Goal: Communication & Community: Answer question/provide support

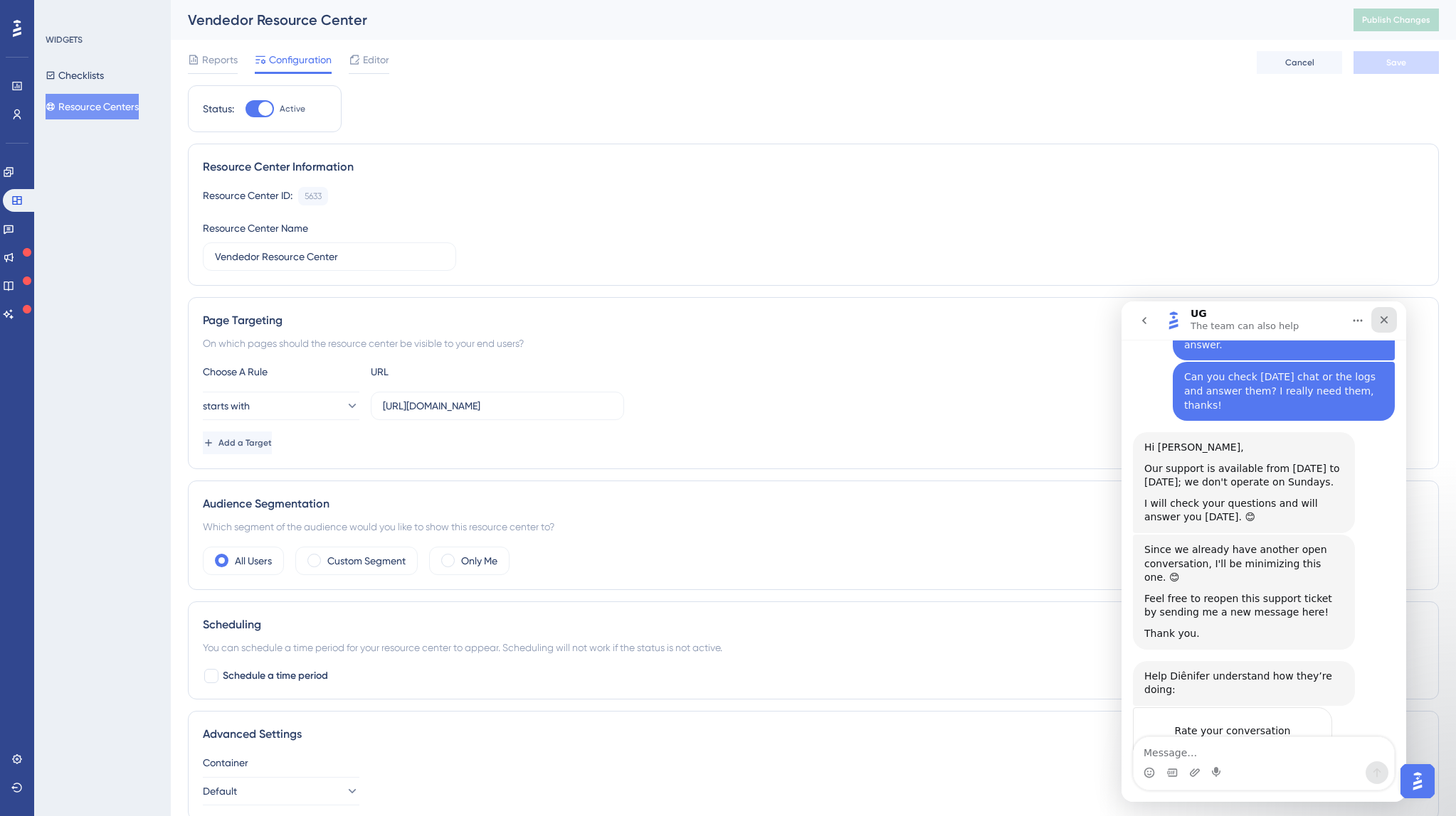
click at [1375, 325] on div "Close" at bounding box center [1384, 320] width 26 height 26
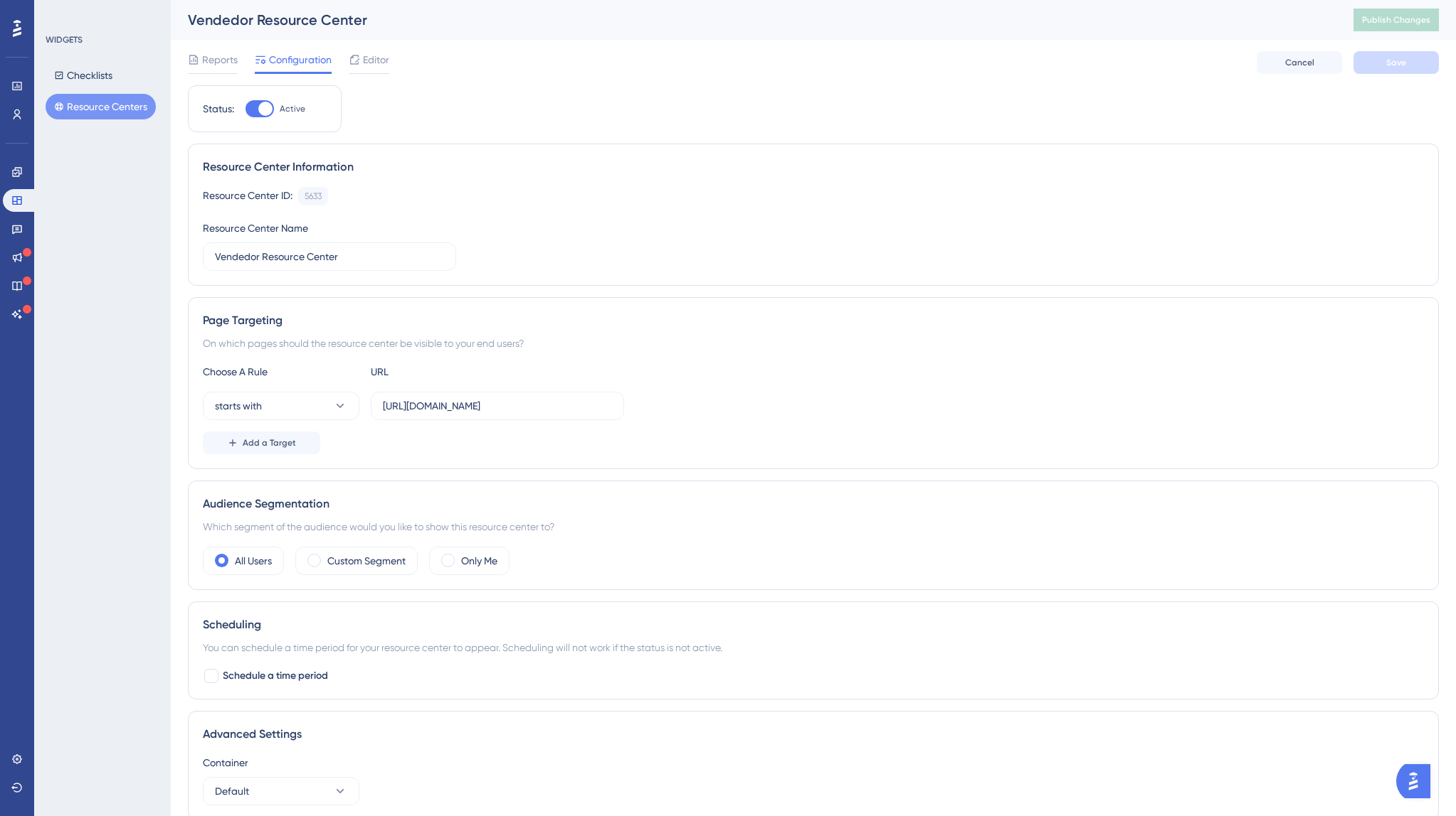
click at [1430, 770] on button "Open AI Assistant Launcher" at bounding box center [1412, 780] width 34 height 34
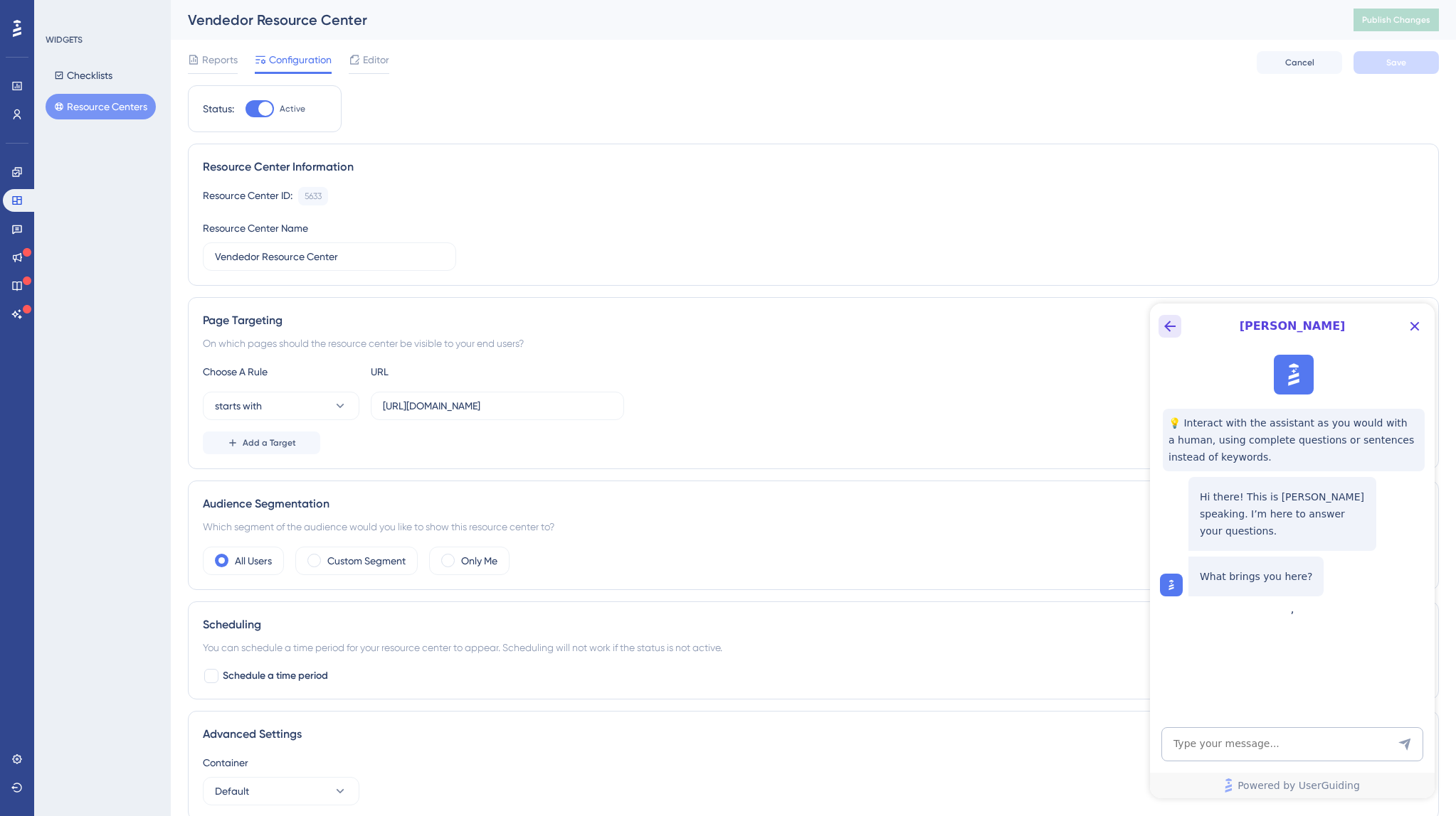
click at [1162, 324] on icon "Back Button" at bounding box center [1170, 326] width 17 height 17
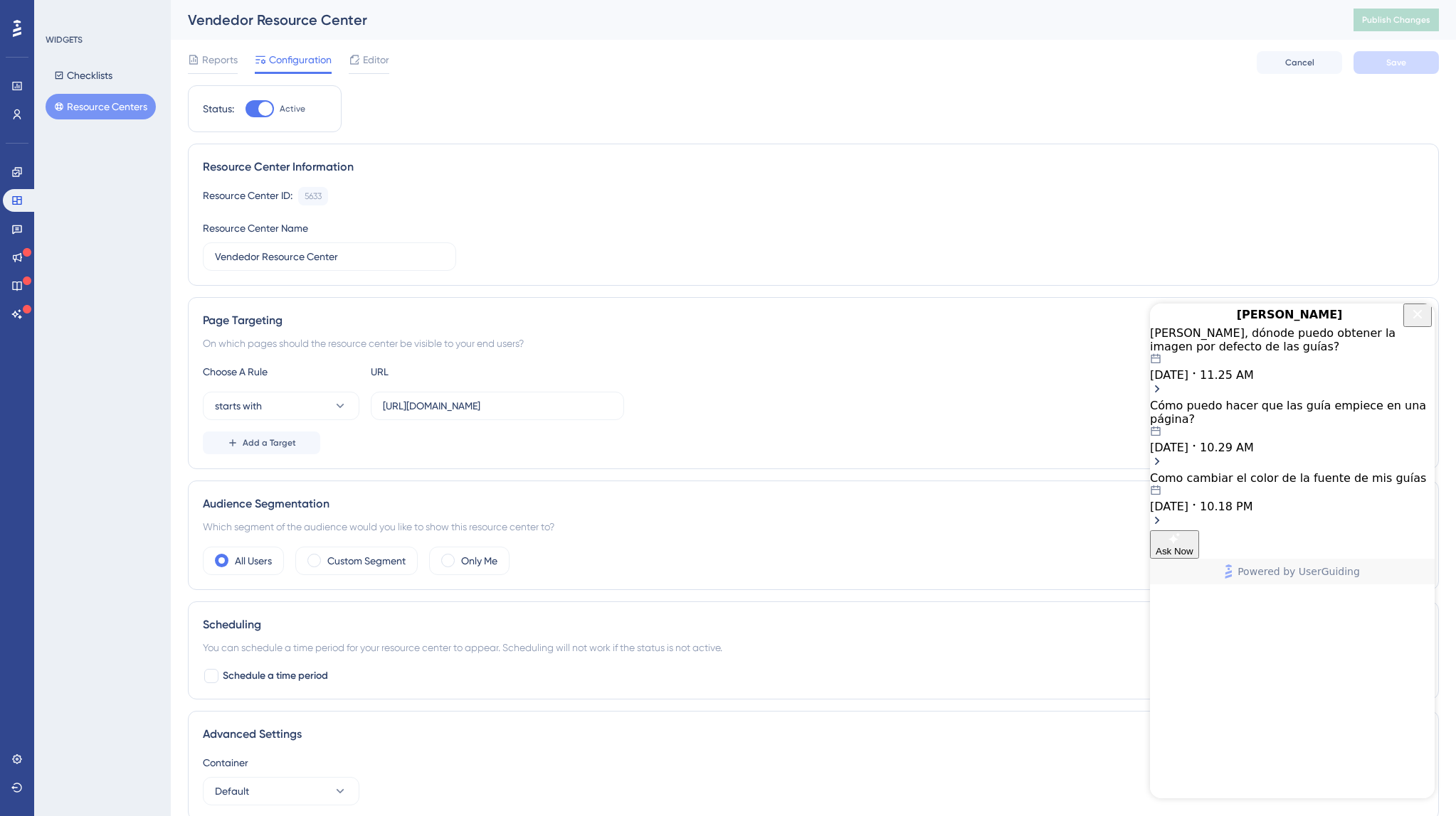
click at [1316, 382] on div "[DATE] 11.25 AM" at bounding box center [1292, 367] width 285 height 28
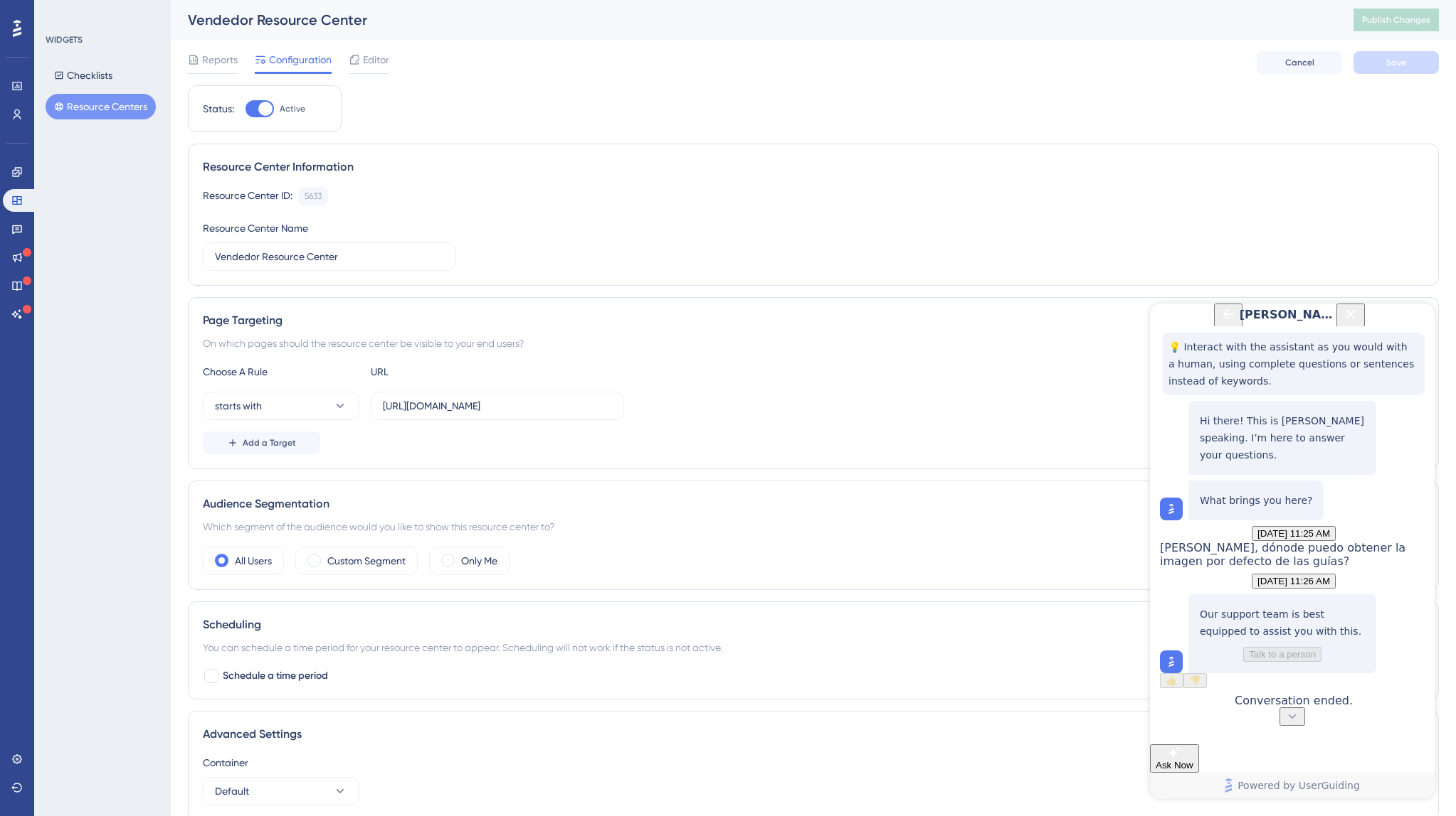
scroll to position [140, 0]
click at [1214, 327] on button "Back Button" at bounding box center [1228, 315] width 28 height 24
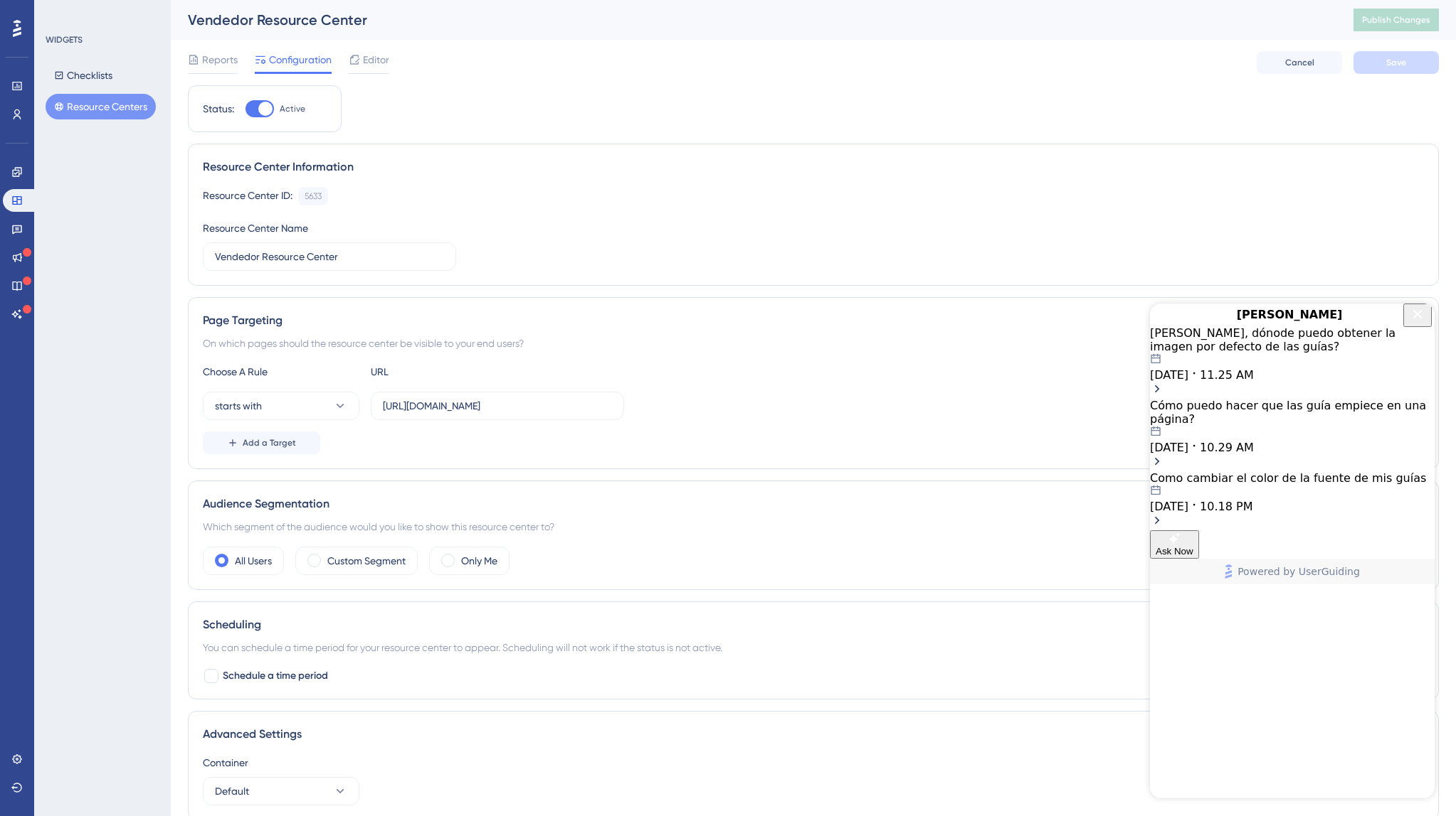
click at [1253, 441] on span "10.29 AM" at bounding box center [1226, 448] width 54 height 14
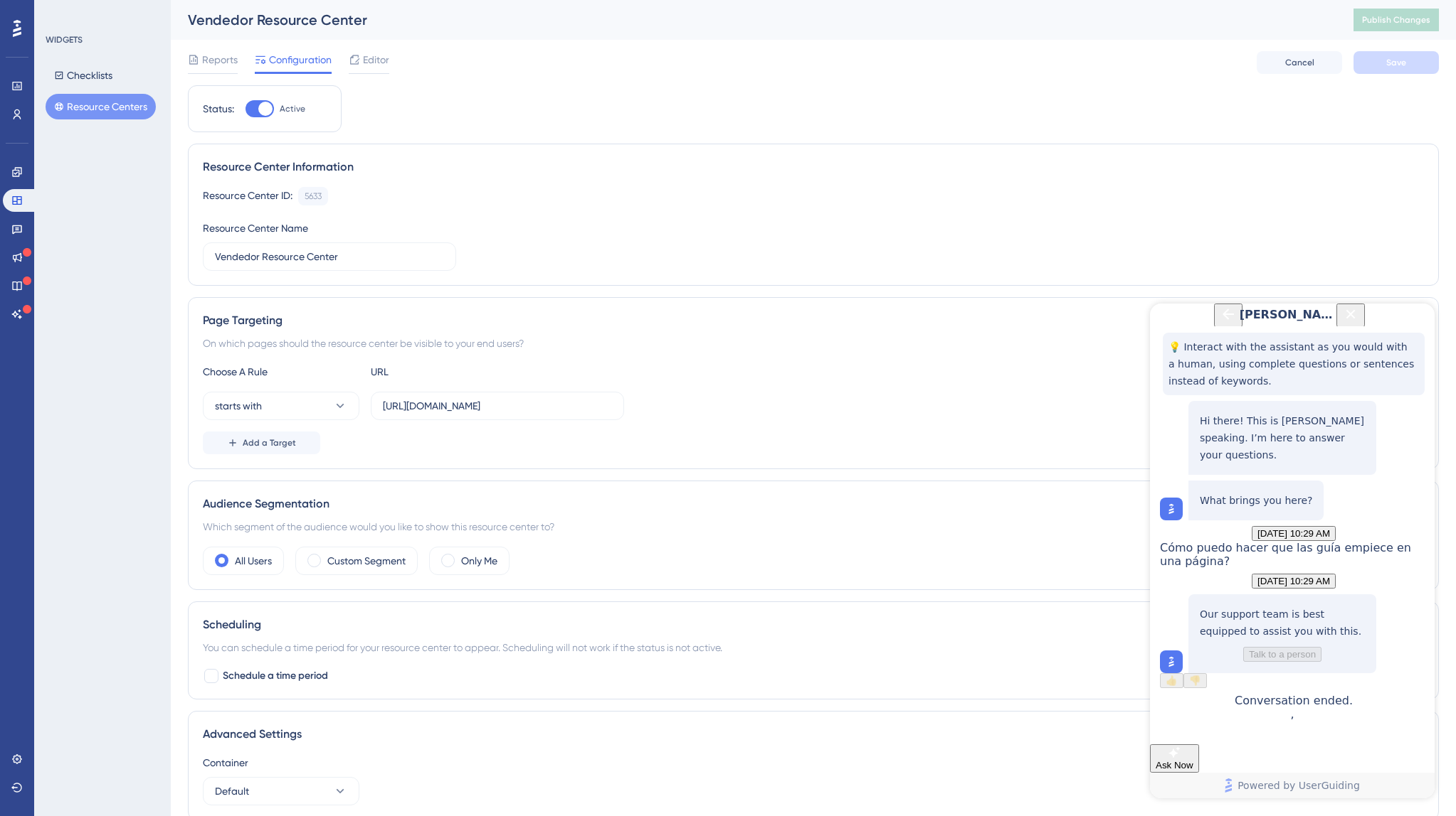
scroll to position [96, 0]
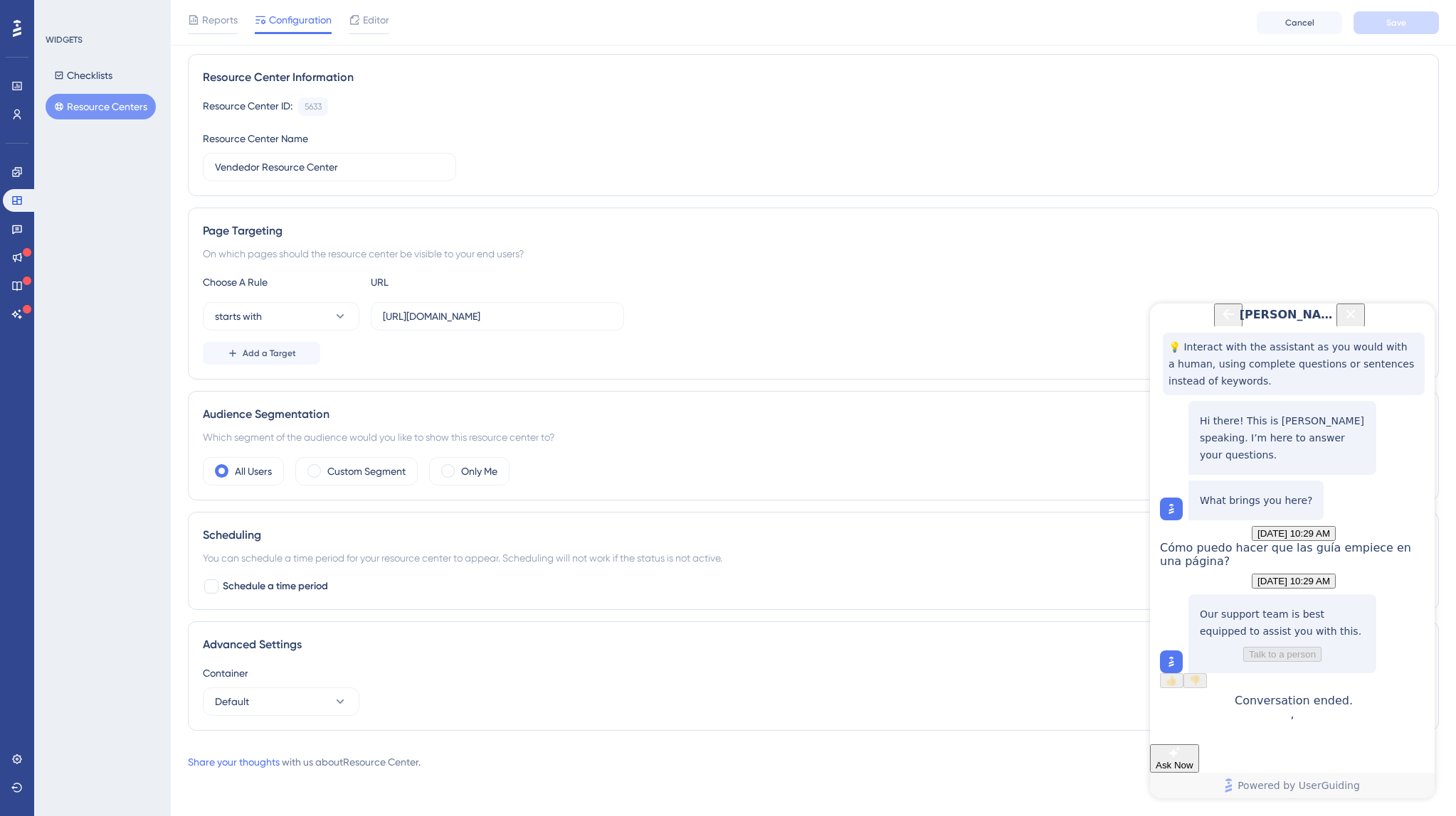
click at [1214, 327] on button "Back Button" at bounding box center [1228, 315] width 28 height 24
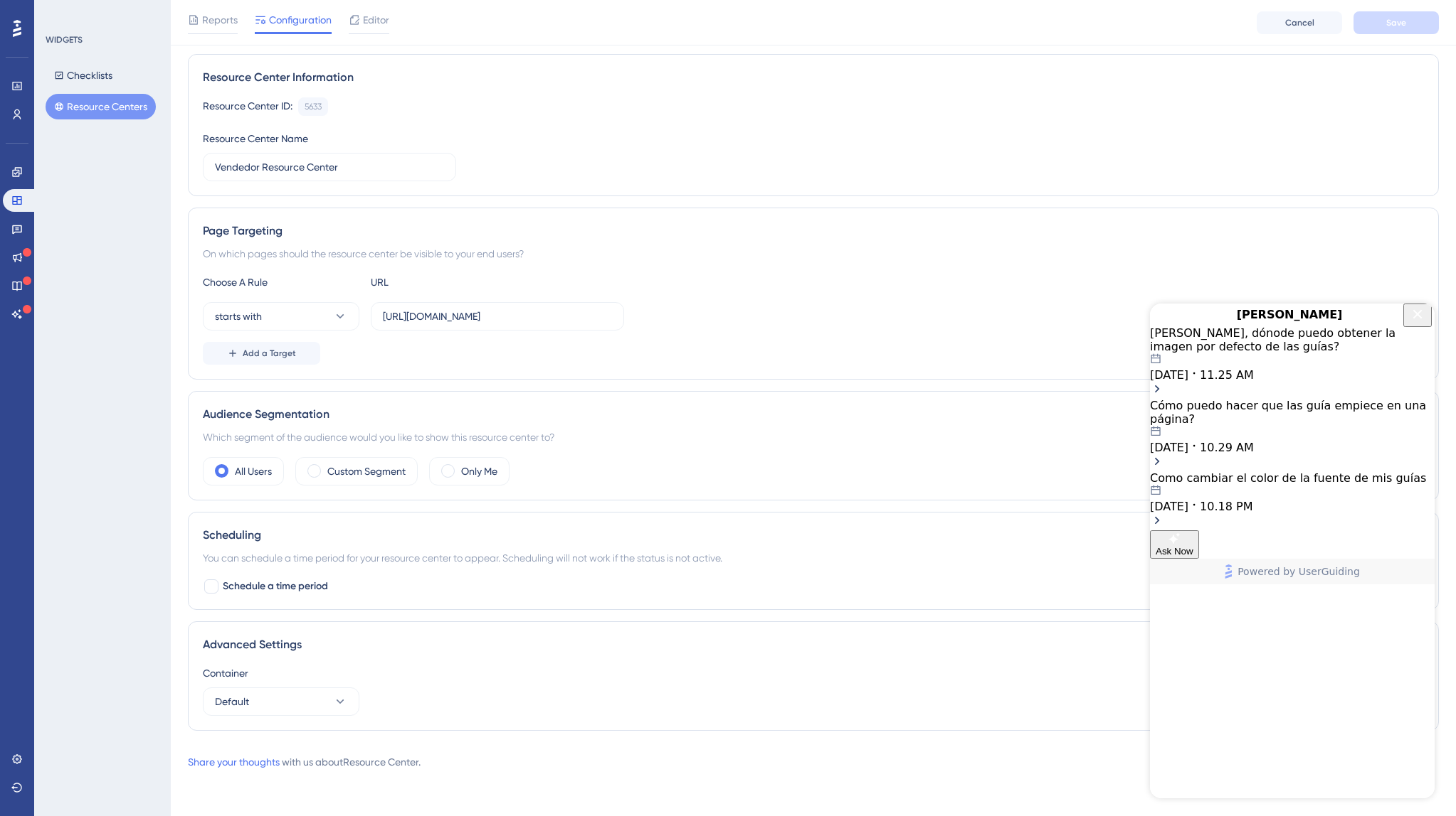
click at [1172, 326] on div at bounding box center [1160, 315] width 23 height 23
click at [1405, 327] on button "Close Button" at bounding box center [1417, 315] width 28 height 24
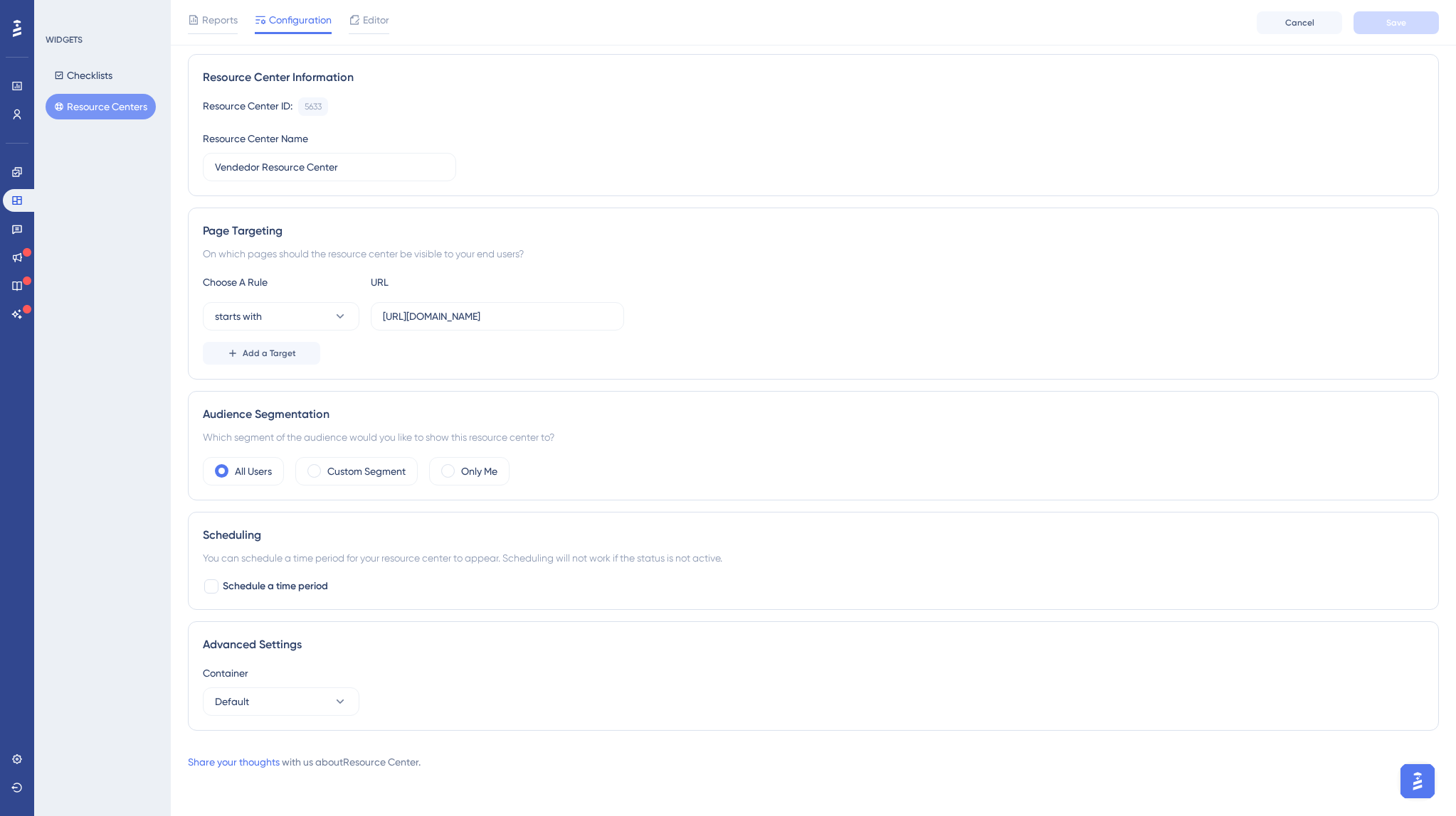
scroll to position [0, 0]
click at [1427, 775] on img "Open AI Assistant Launcher" at bounding box center [1418, 781] width 26 height 26
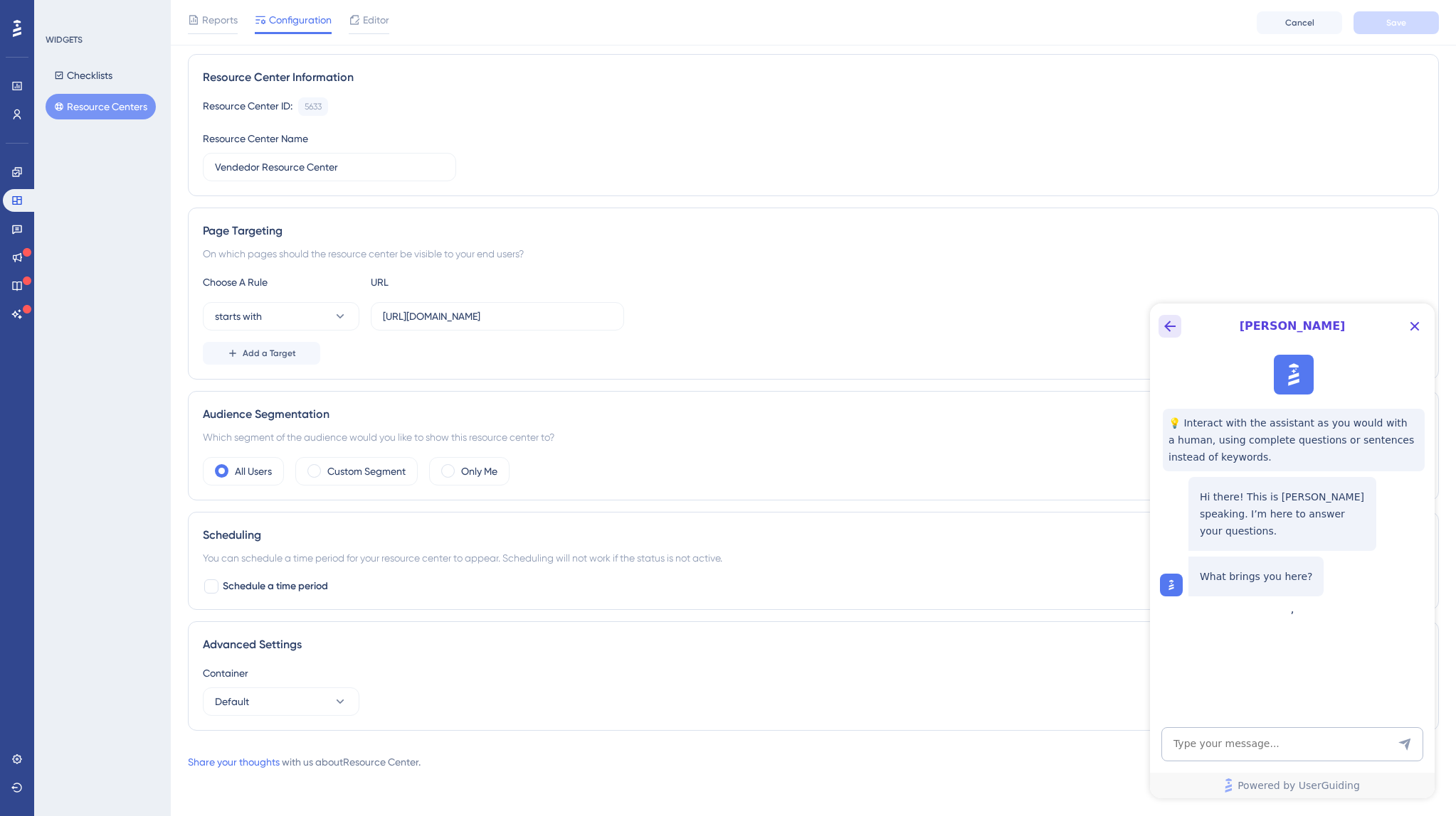
click at [1165, 328] on icon "Back Button" at bounding box center [1170, 326] width 17 height 17
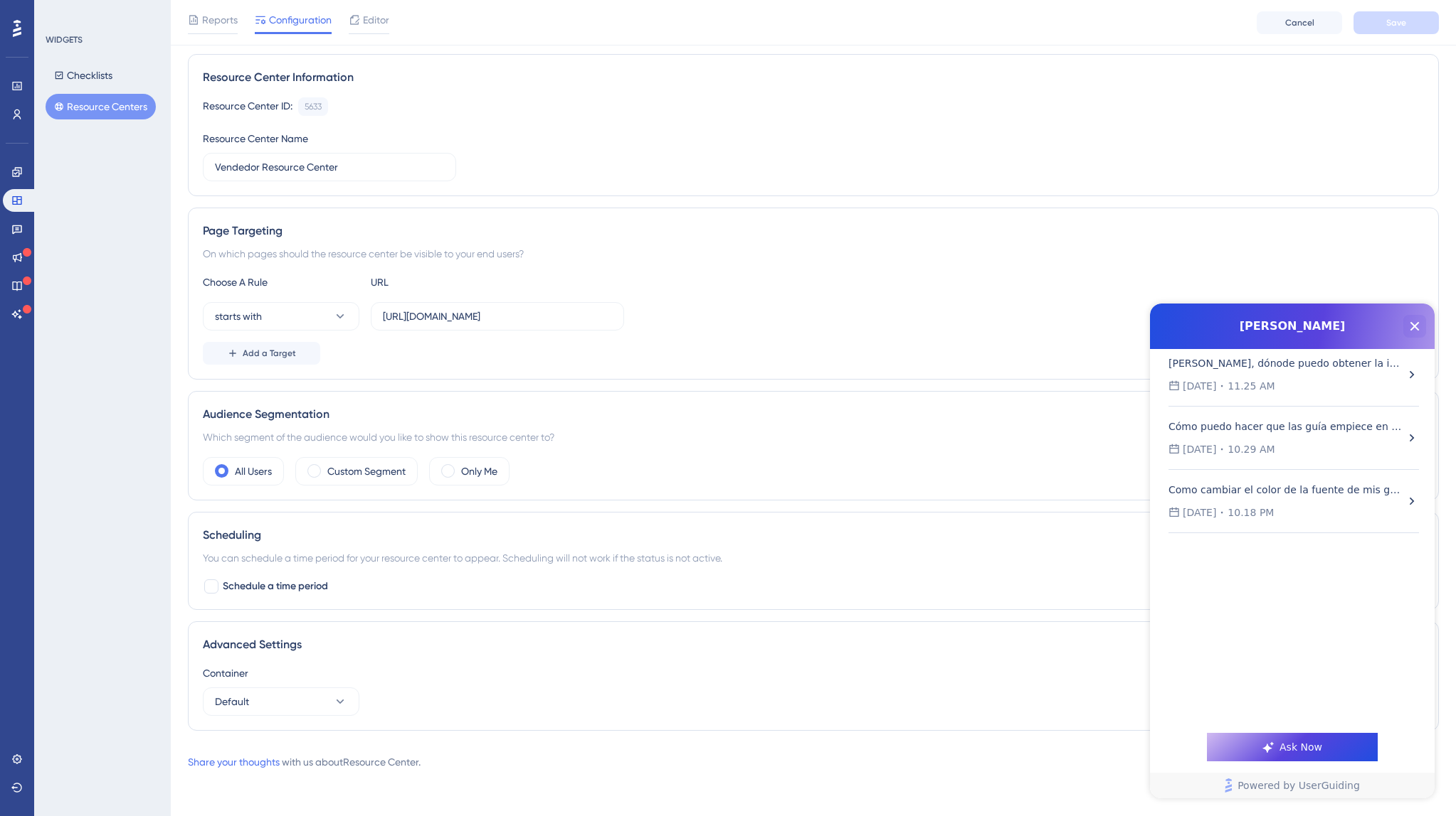
click at [1409, 329] on icon "Close Button" at bounding box center [1414, 326] width 17 height 17
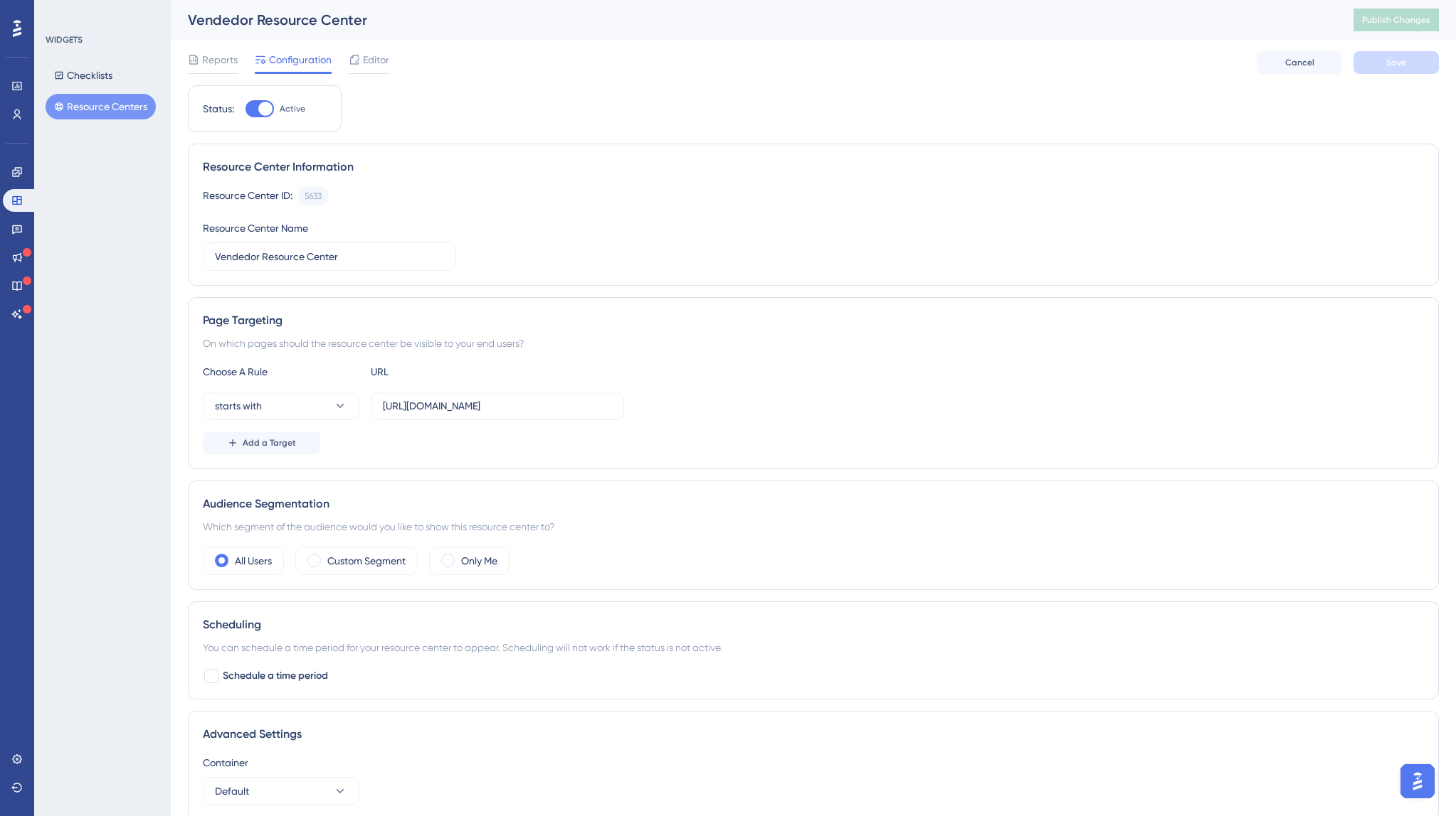
click at [1412, 784] on img "Open AI Assistant Launcher" at bounding box center [1418, 781] width 26 height 26
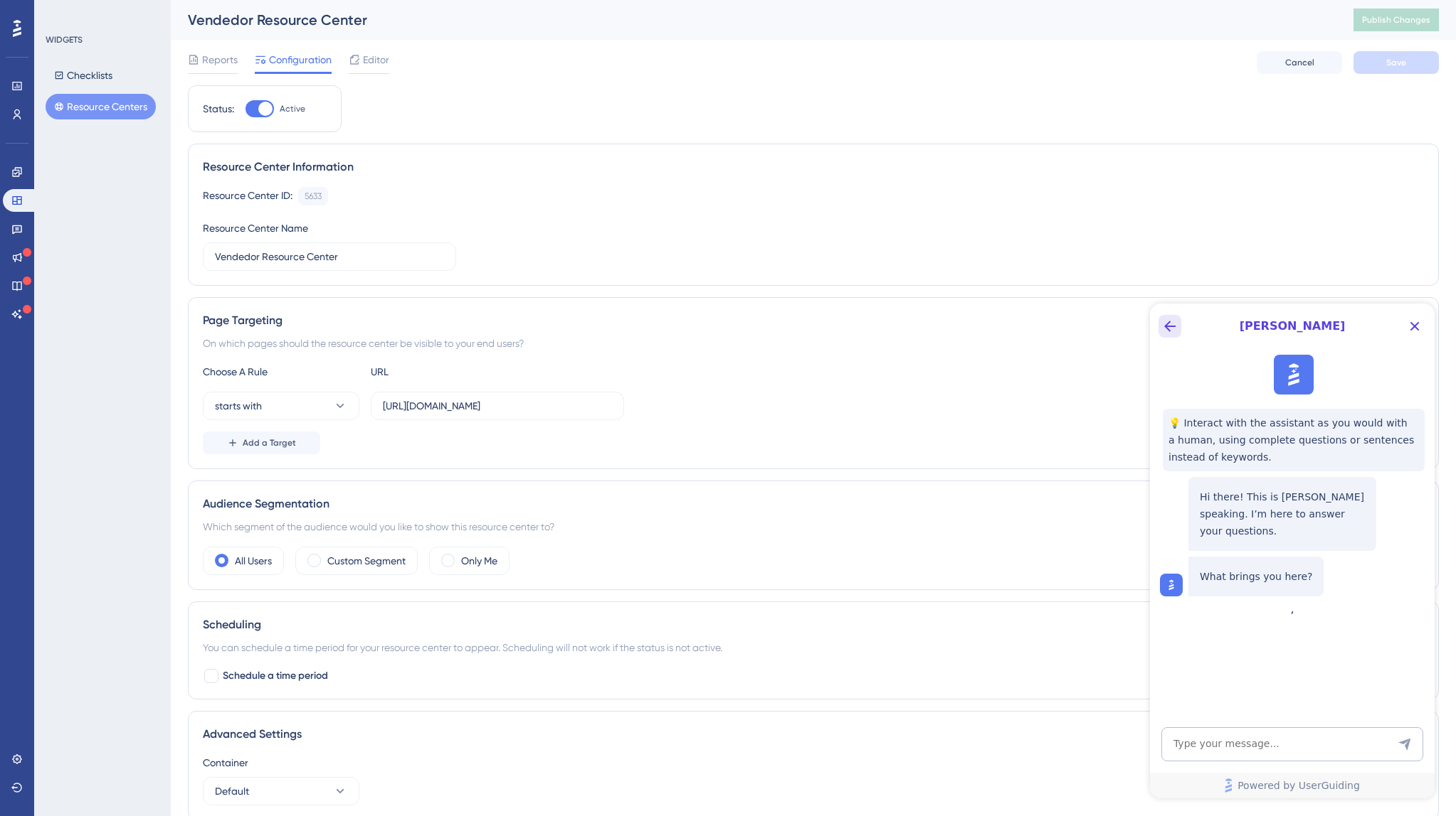
click at [1161, 324] on icon "Back Button" at bounding box center [1170, 326] width 17 height 17
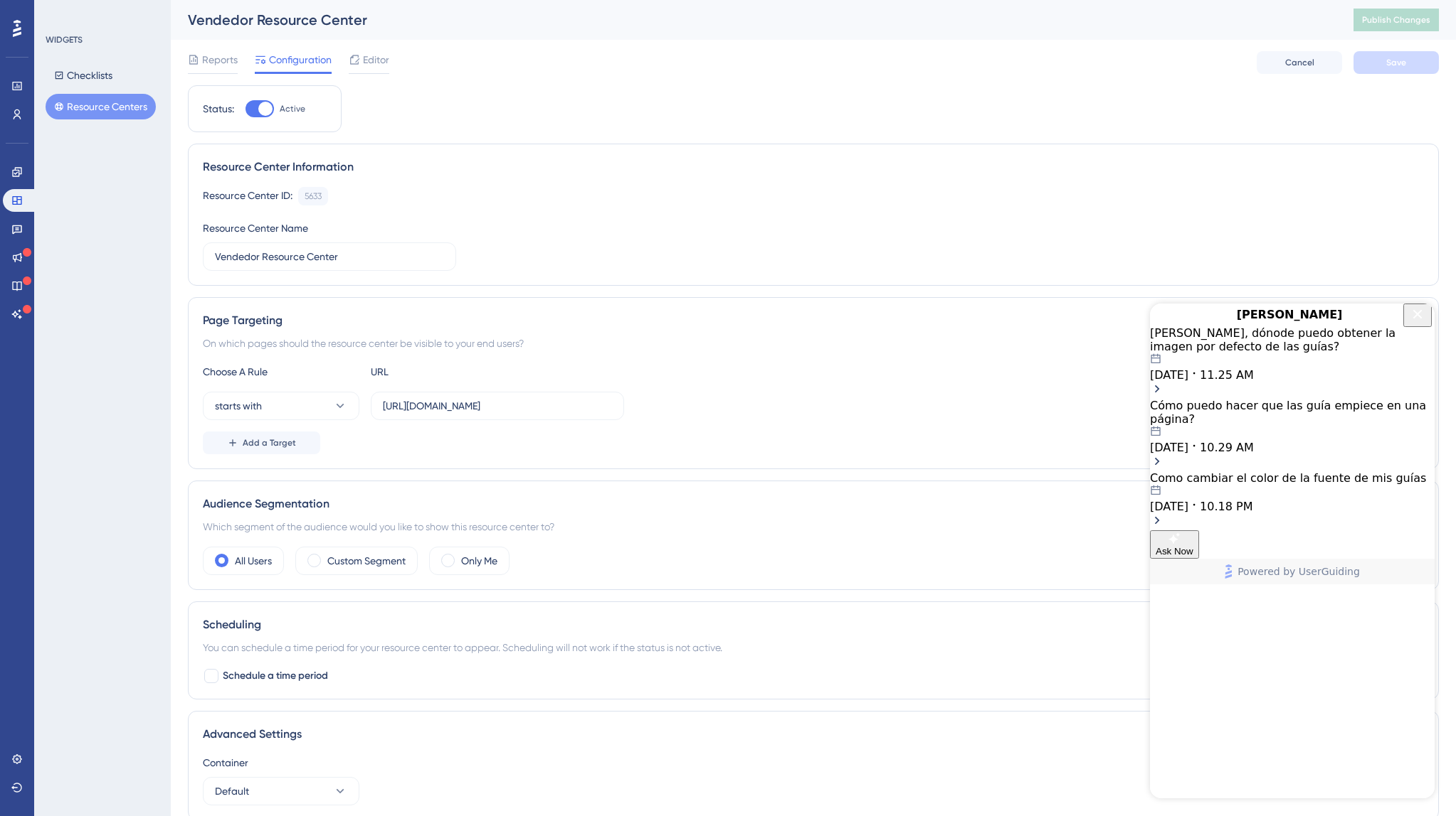
click at [1253, 441] on span "10.29 AM" at bounding box center [1226, 448] width 54 height 14
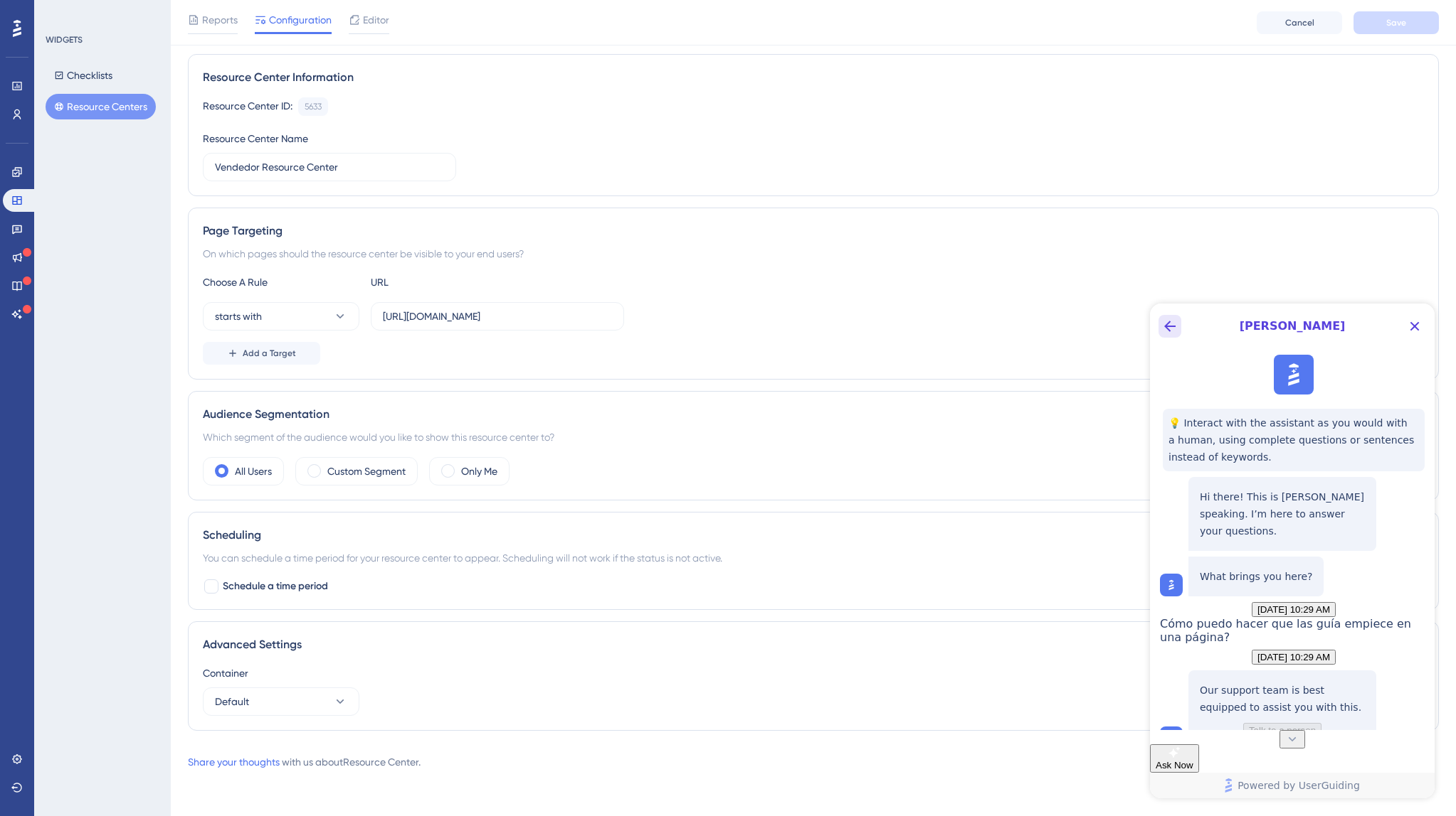
click at [1178, 326] on icon "Back Button" at bounding box center [1170, 326] width 17 height 17
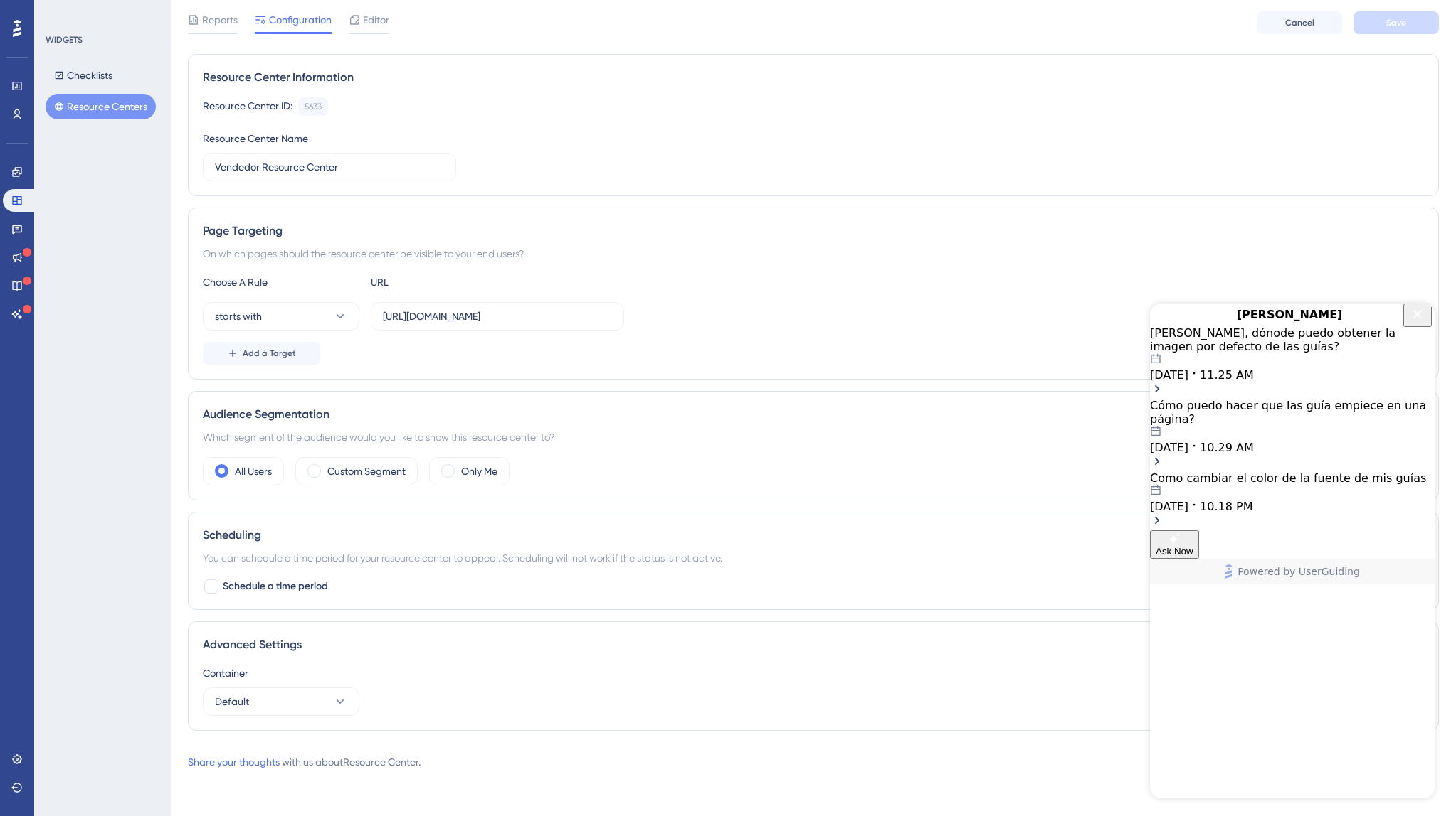
click at [1419, 323] on icon "Close Button" at bounding box center [1417, 314] width 17 height 17
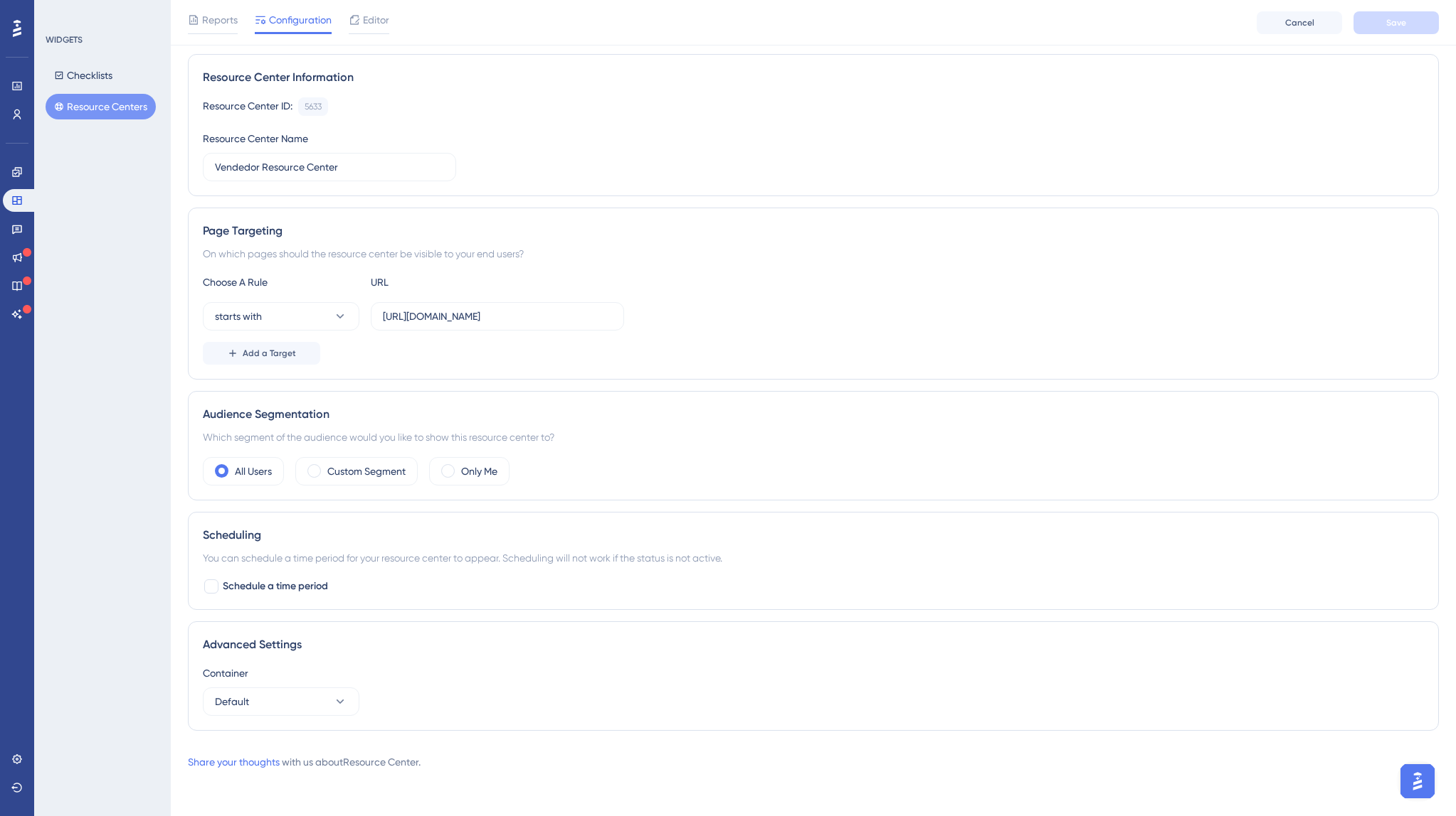
click at [1446, 771] on div "Performance Users Engagement Widgets Feedback Product Updates Knowledge Base AI…" at bounding box center [813, 348] width 1285 height 889
click at [1423, 780] on img "Open AI Assistant Launcher" at bounding box center [1418, 781] width 26 height 26
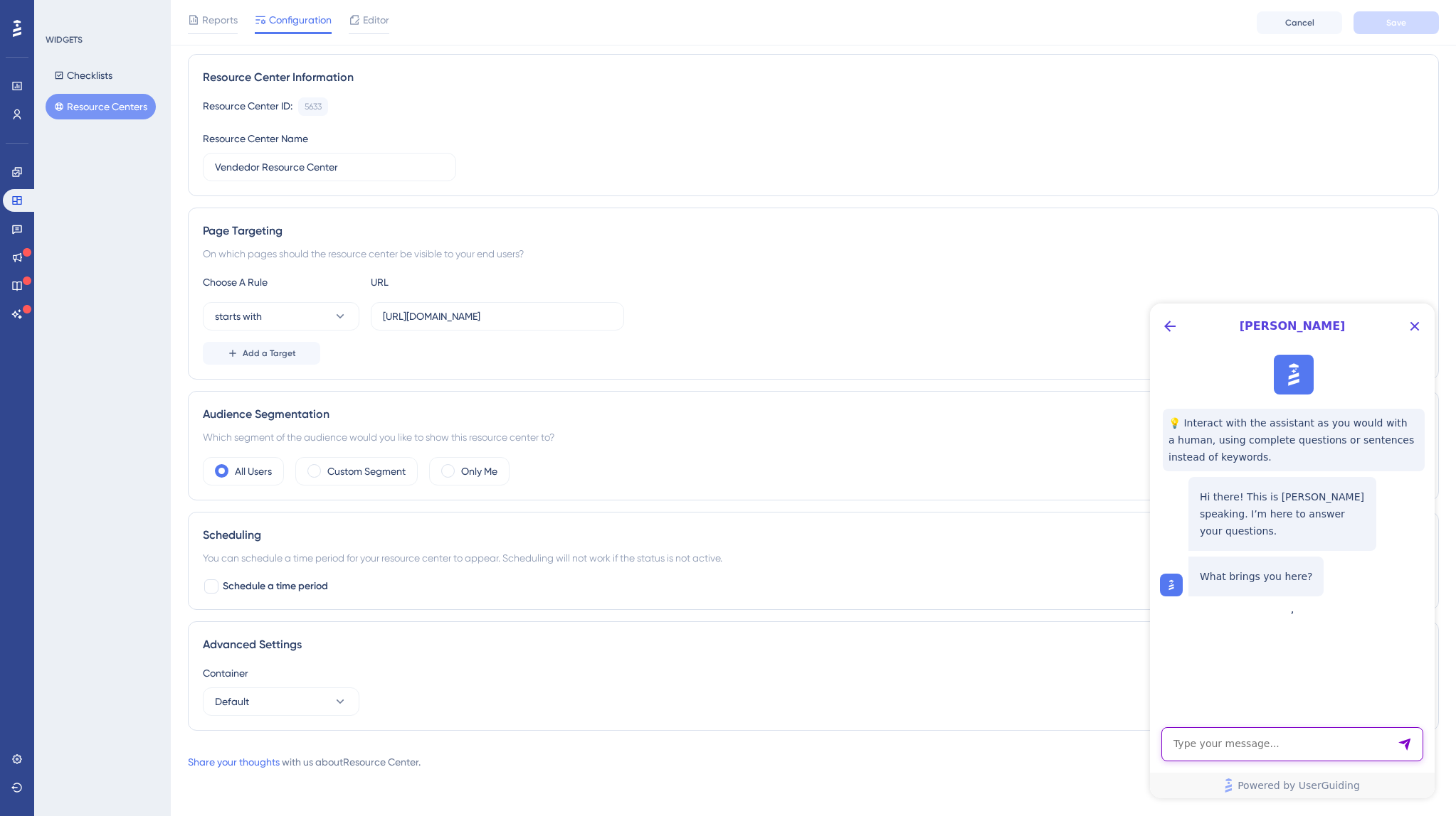
click at [1248, 739] on textarea "AI Assistant Text Input" at bounding box center [1292, 744] width 262 height 34
type textarea "quiero ver los chats anteriores que he tenido con vosotros"
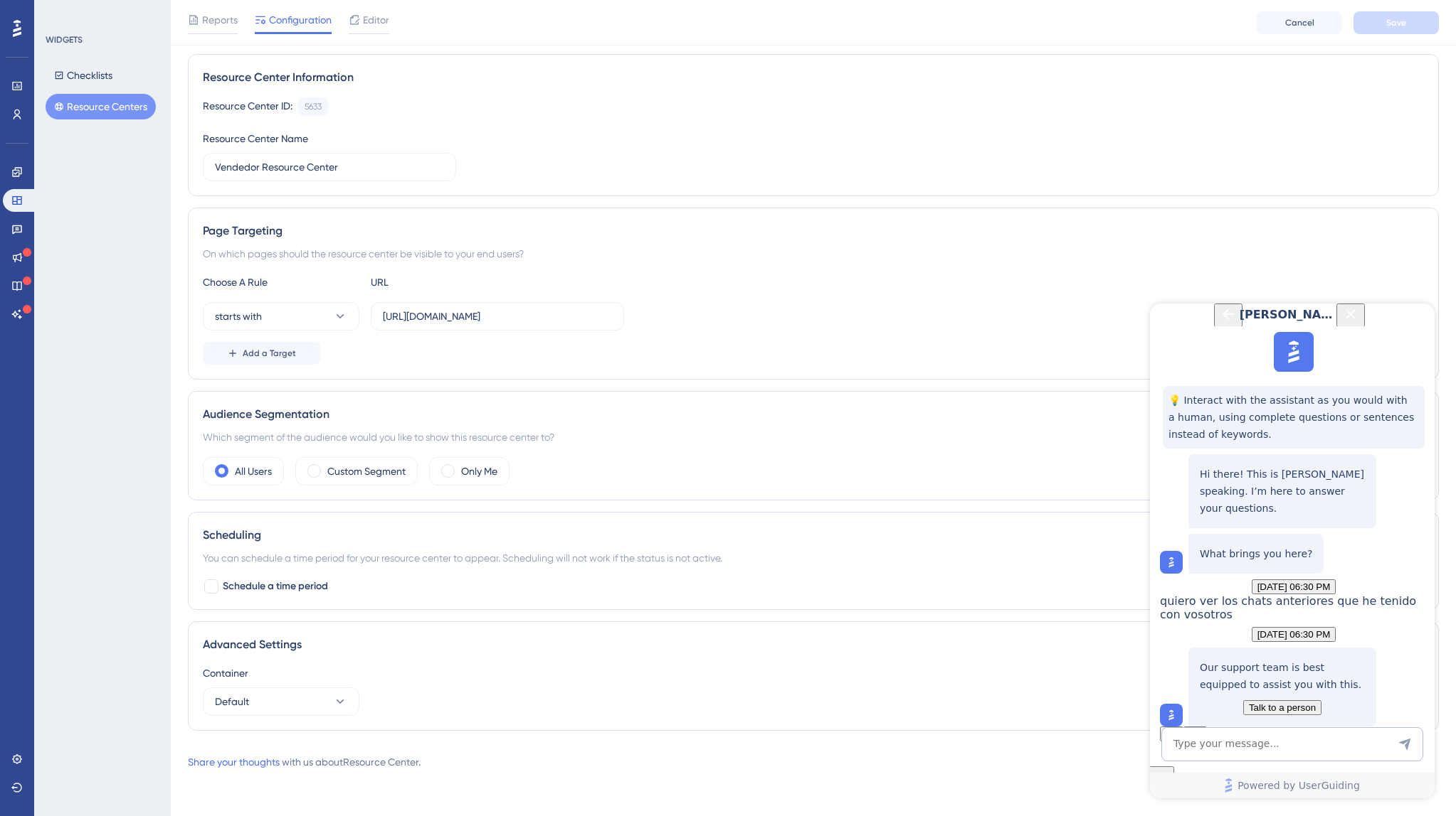
scroll to position [127, 0]
click at [1222, 320] on icon "Back Button" at bounding box center [1228, 314] width 11 height 11
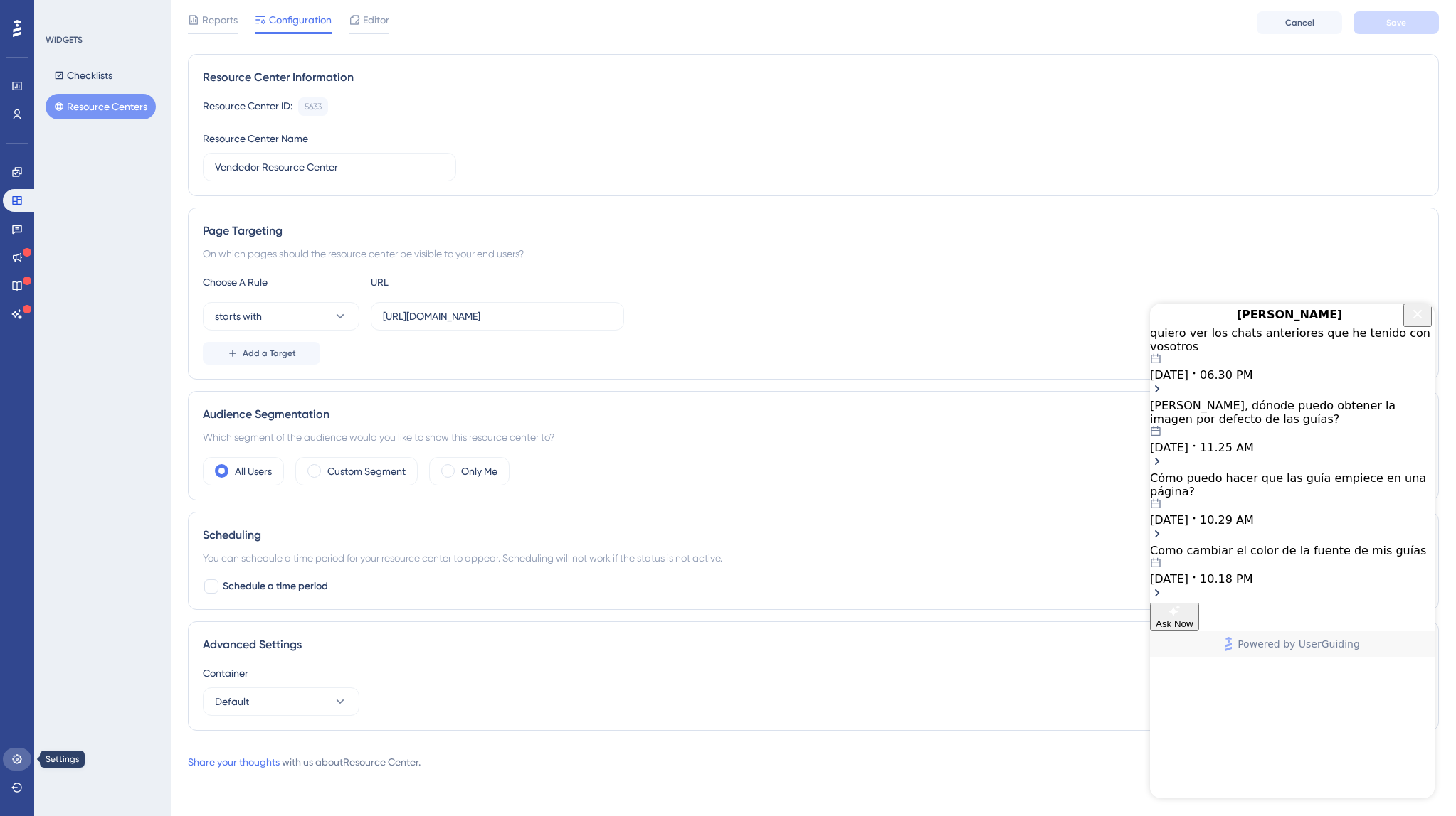
click at [21, 762] on icon at bounding box center [16, 759] width 11 height 11
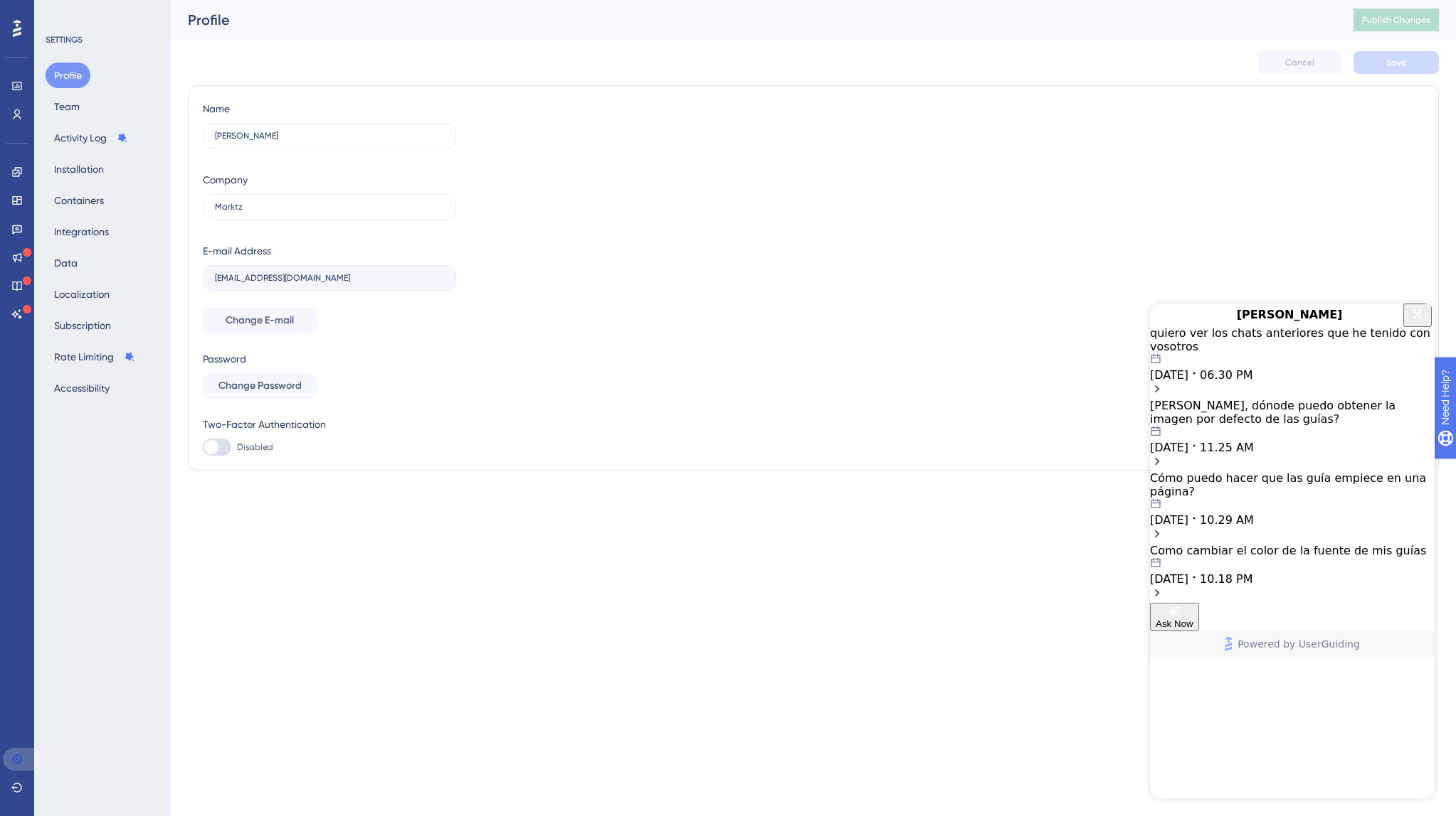
click at [21, 762] on icon at bounding box center [16, 759] width 11 height 11
click at [17, 758] on icon at bounding box center [16, 759] width 9 height 9
click at [58, 105] on button "Team" at bounding box center [67, 107] width 43 height 26
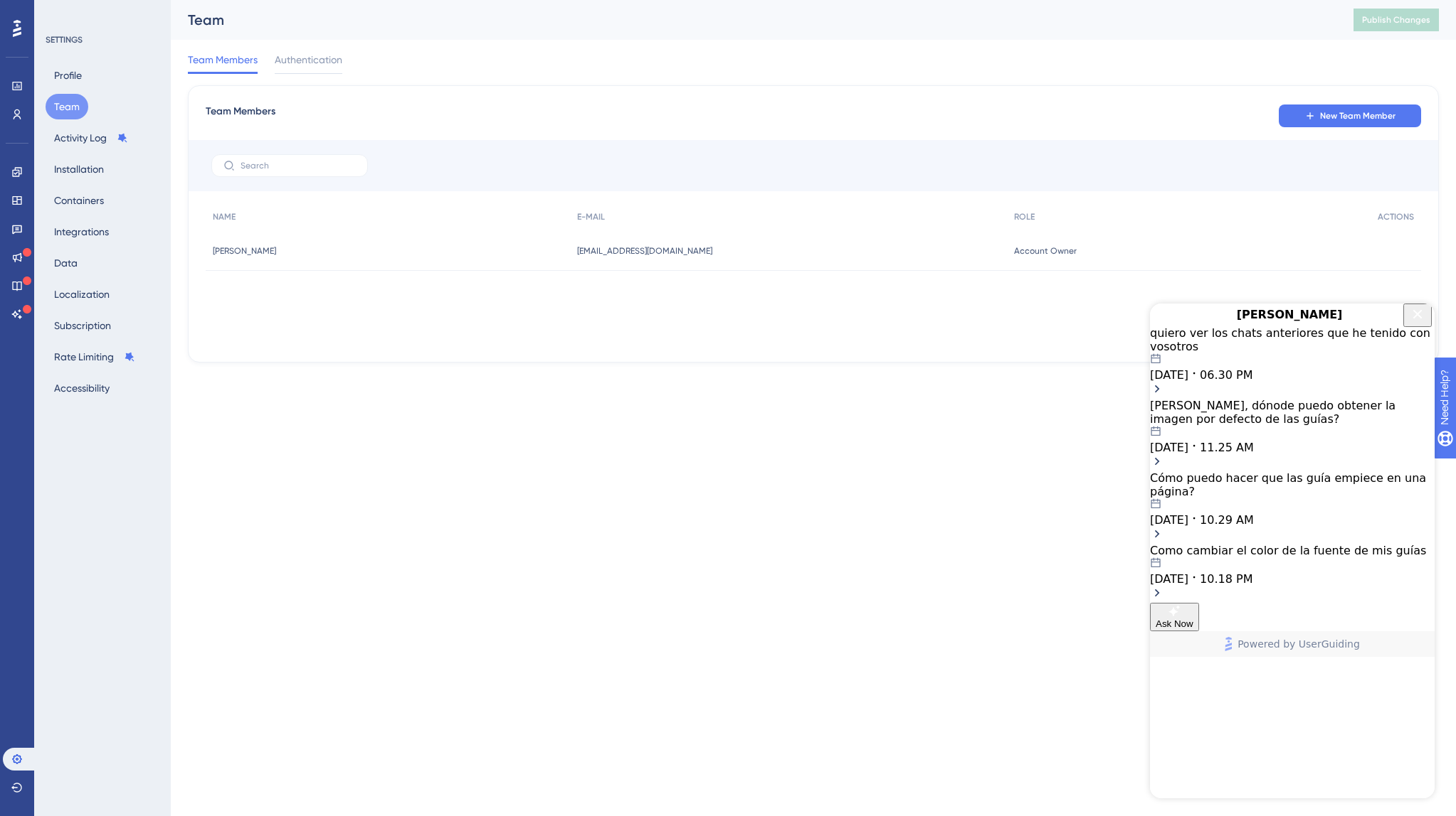
click at [12, 30] on div at bounding box center [16, 28] width 23 height 23
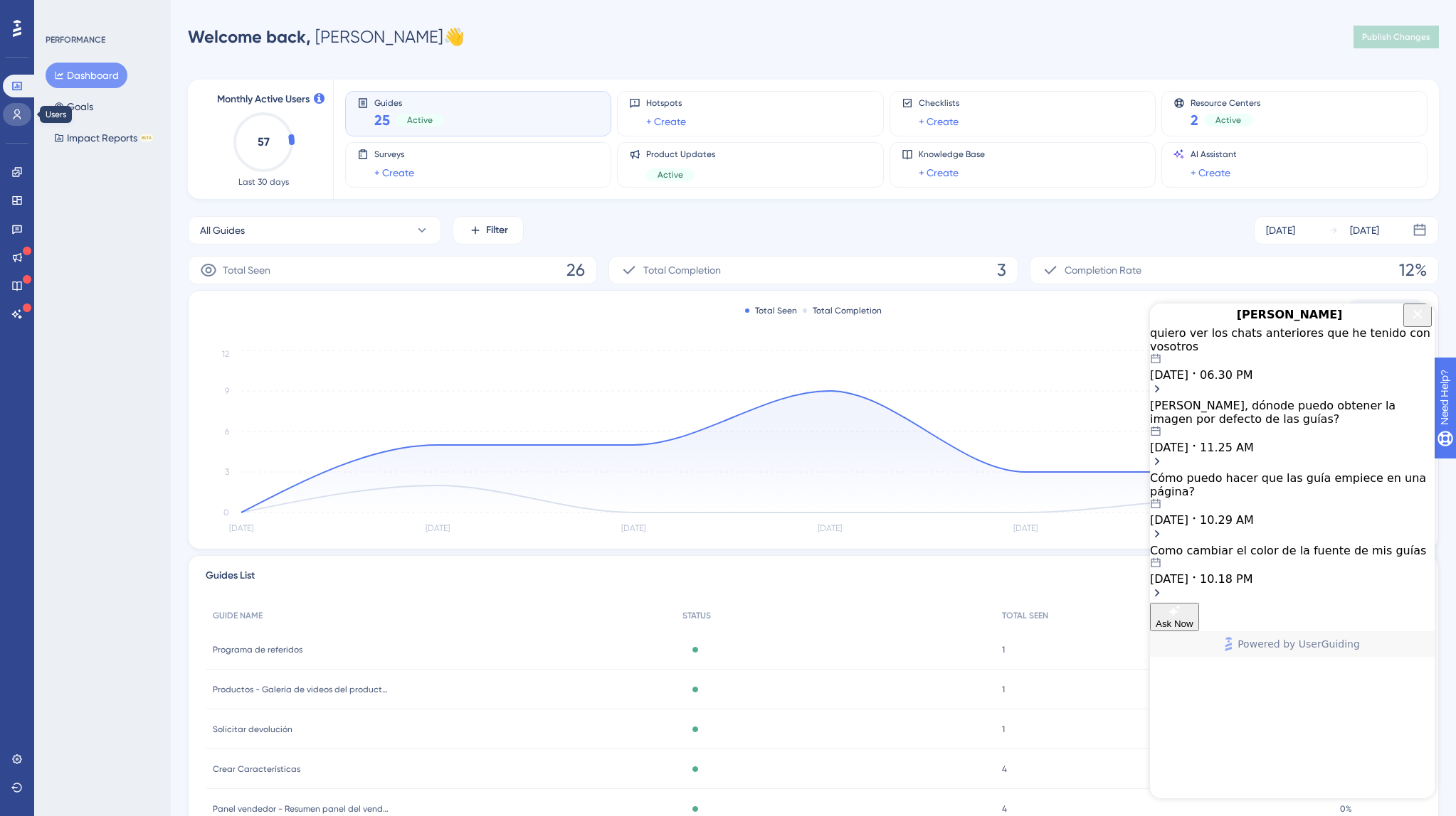
click at [23, 118] on link at bounding box center [16, 114] width 28 height 23
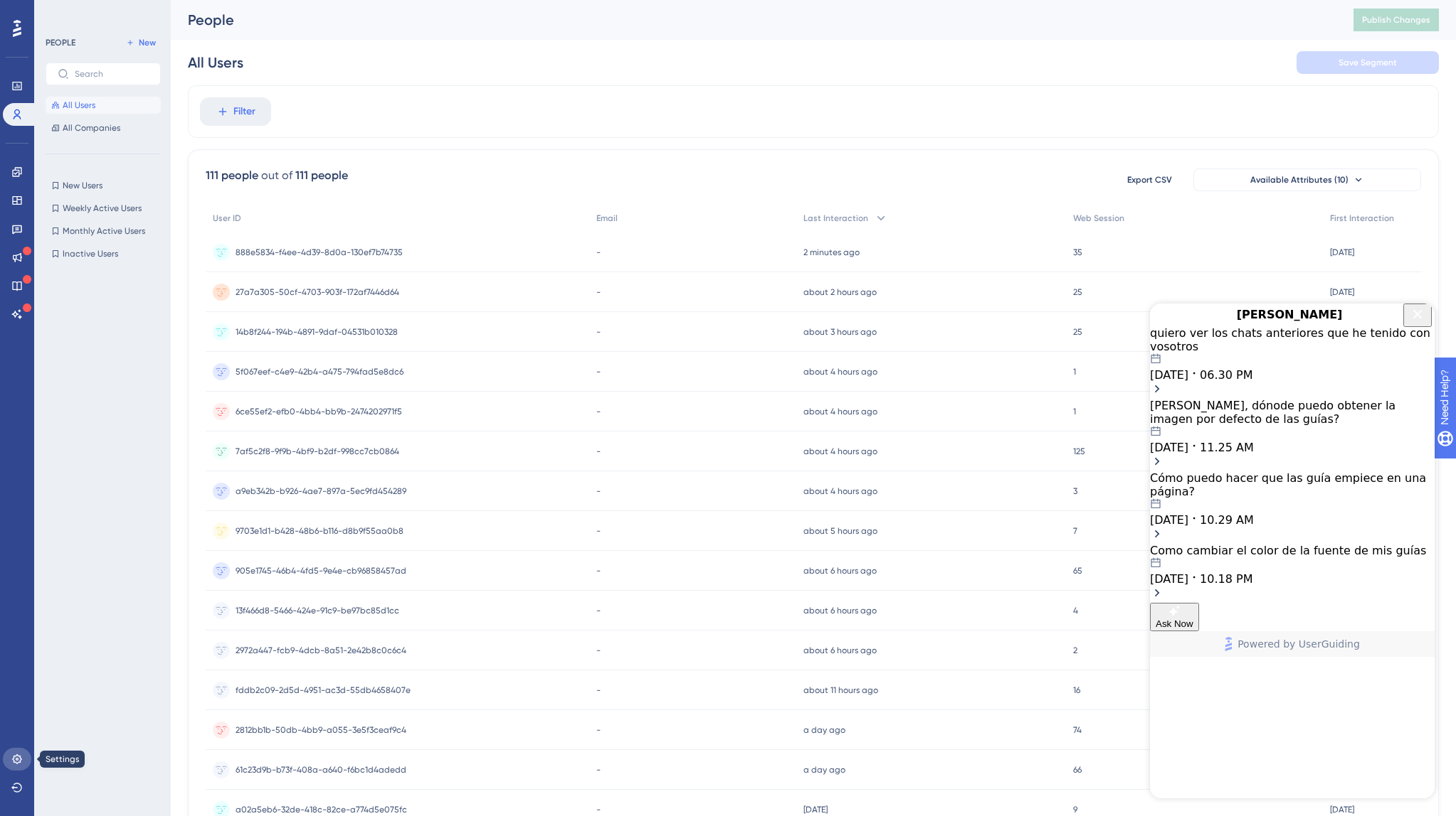
click at [14, 751] on link at bounding box center [16, 759] width 28 height 23
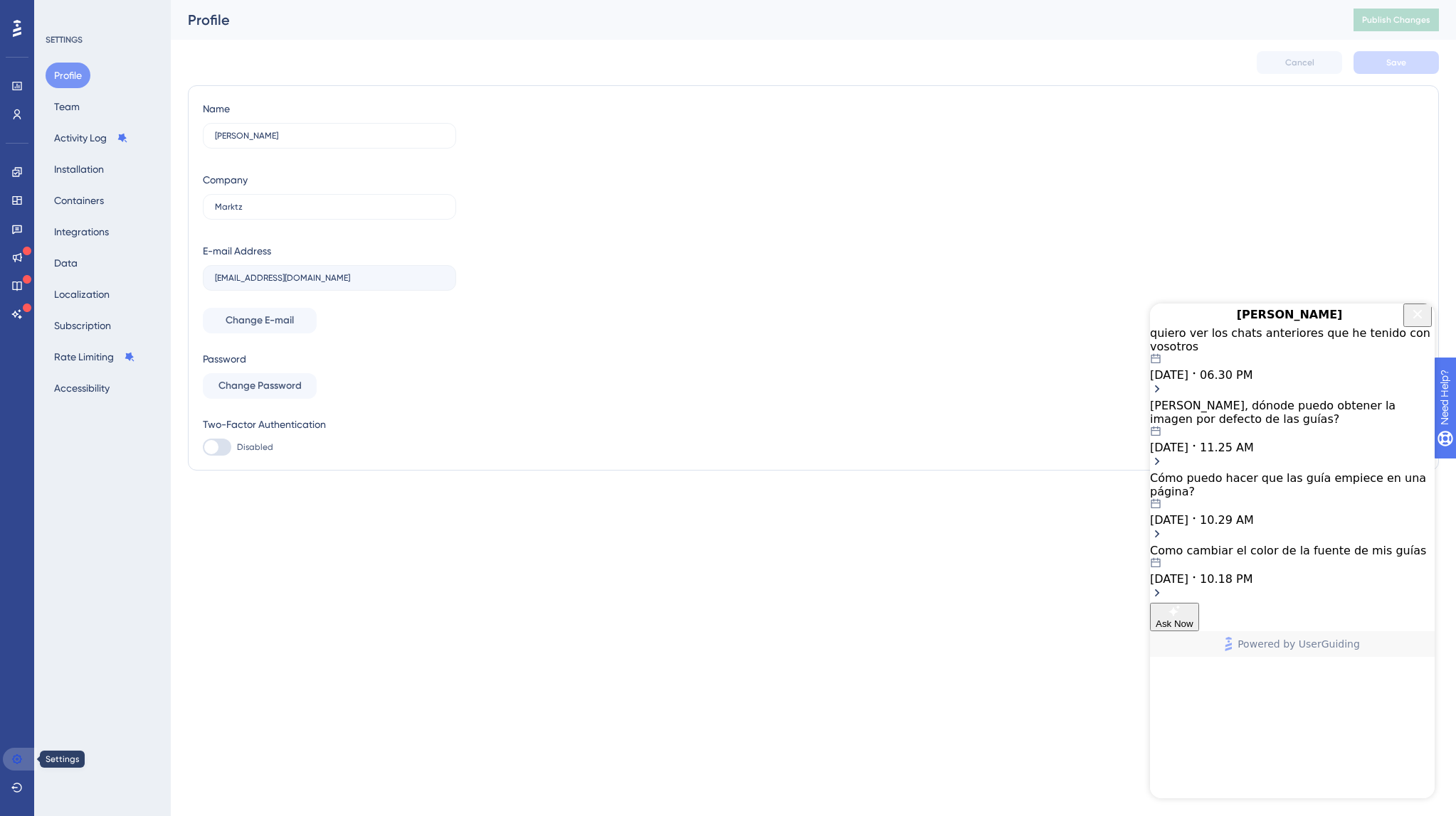
click at [15, 761] on icon at bounding box center [16, 759] width 9 height 9
click at [1326, 556] on div "Como cambiar el color de la fuente de mis guías" at bounding box center [1292, 551] width 285 height 14
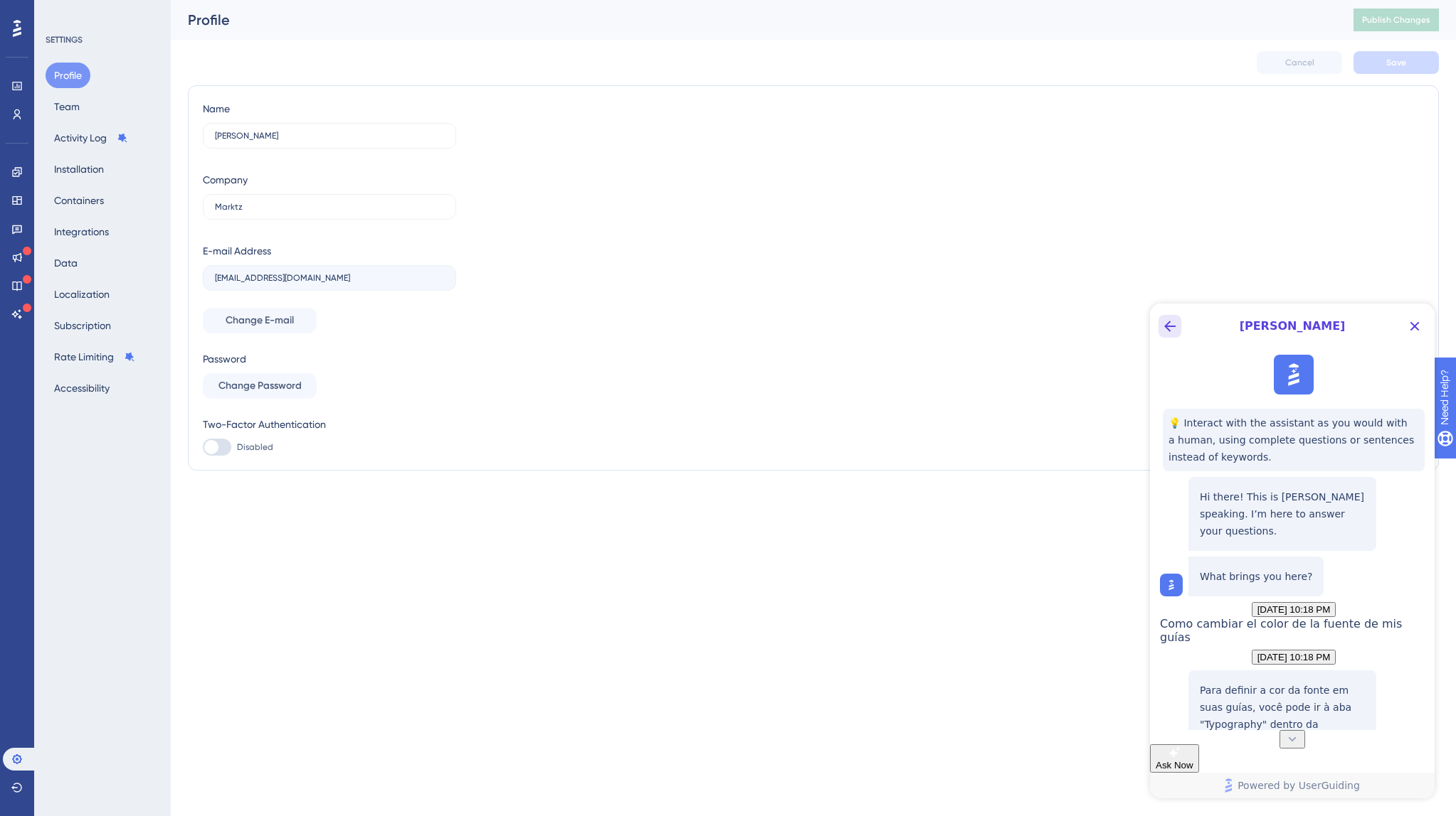
click at [1162, 328] on icon "Back Button" at bounding box center [1170, 326] width 17 height 17
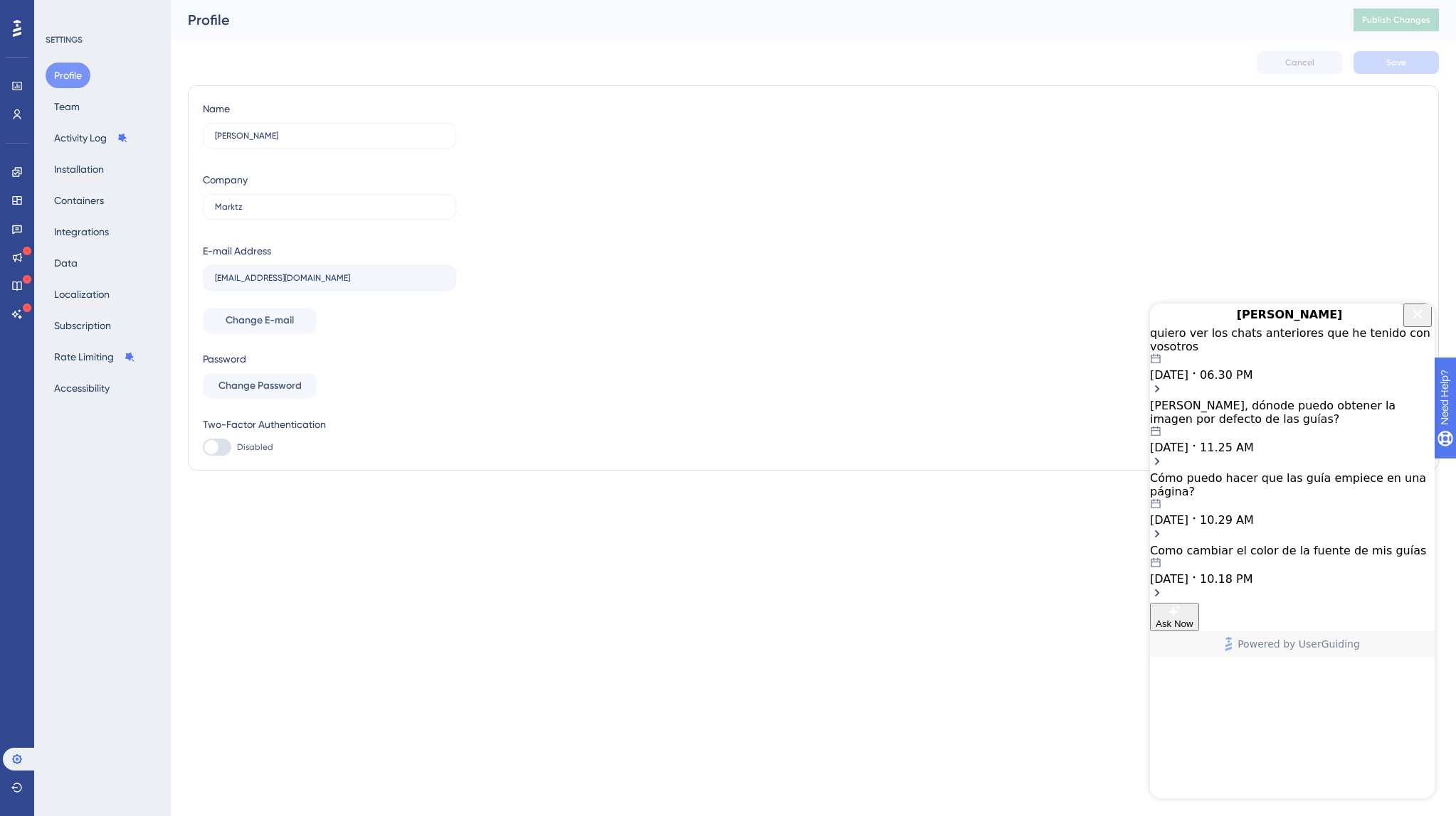
click at [1411, 320] on icon "Close Button" at bounding box center [1417, 314] width 17 height 17
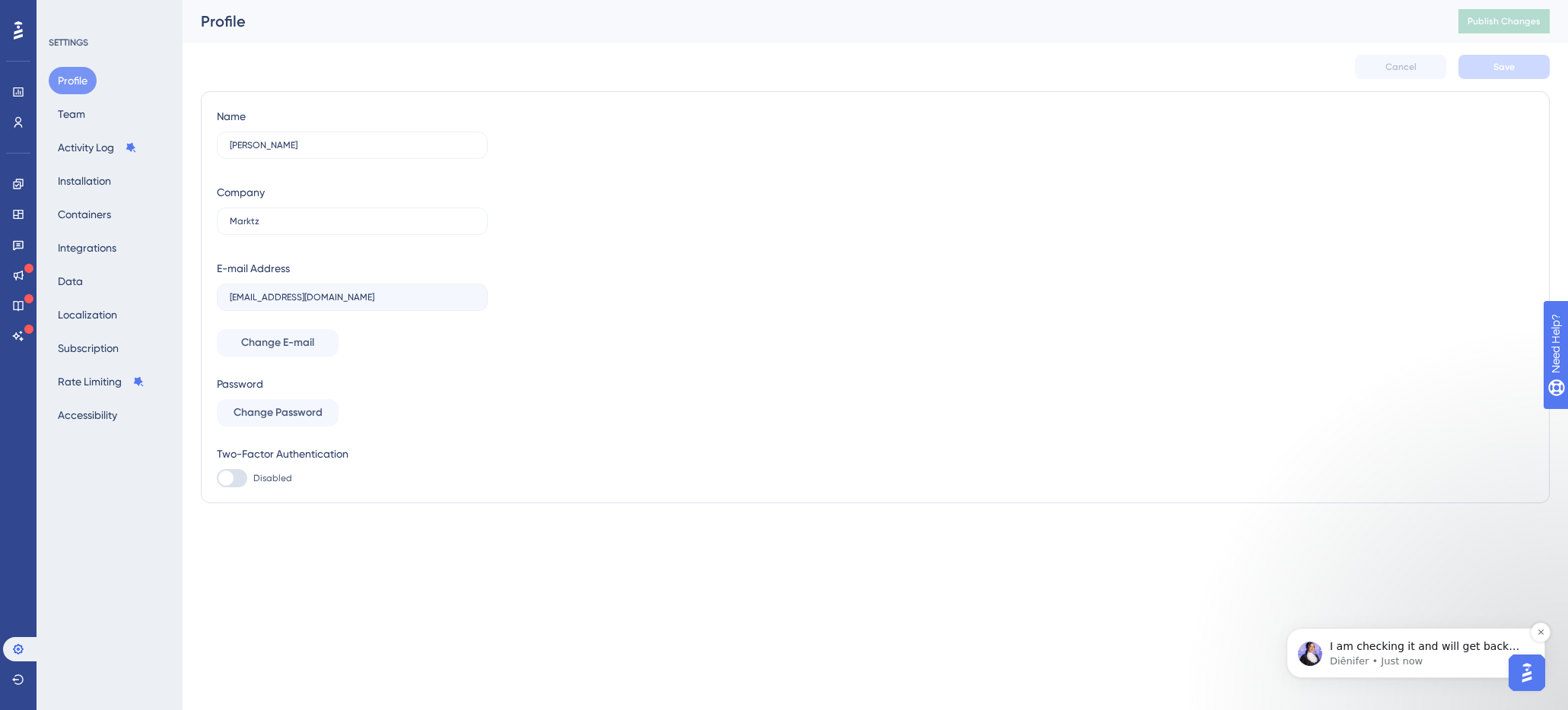
click at [1437, 655] on p "Diênifer • Just now" at bounding box center [1427, 662] width 196 height 14
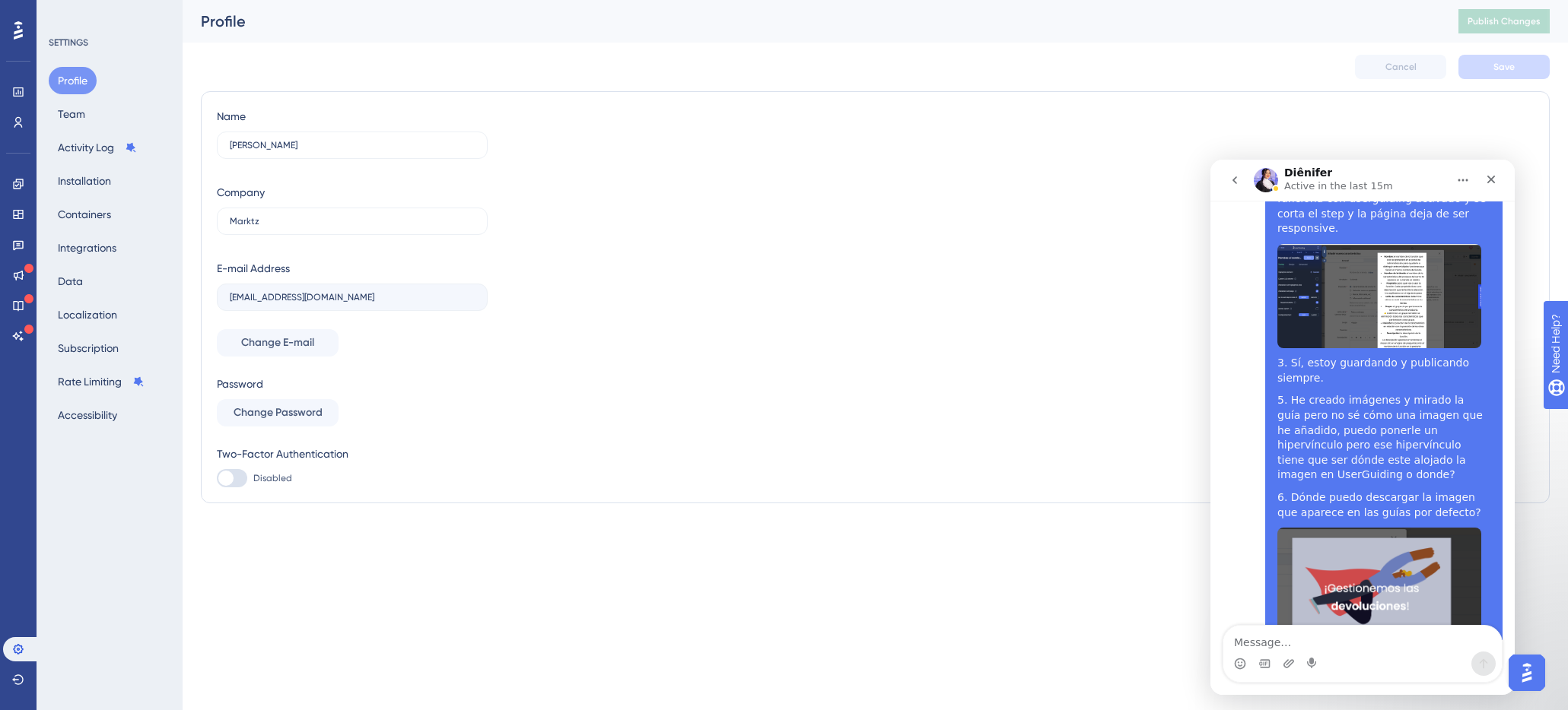
scroll to position [1436, 0]
click at [1326, 641] on textarea "Message…" at bounding box center [1362, 639] width 278 height 26
type textarea "Ok, thank you!"
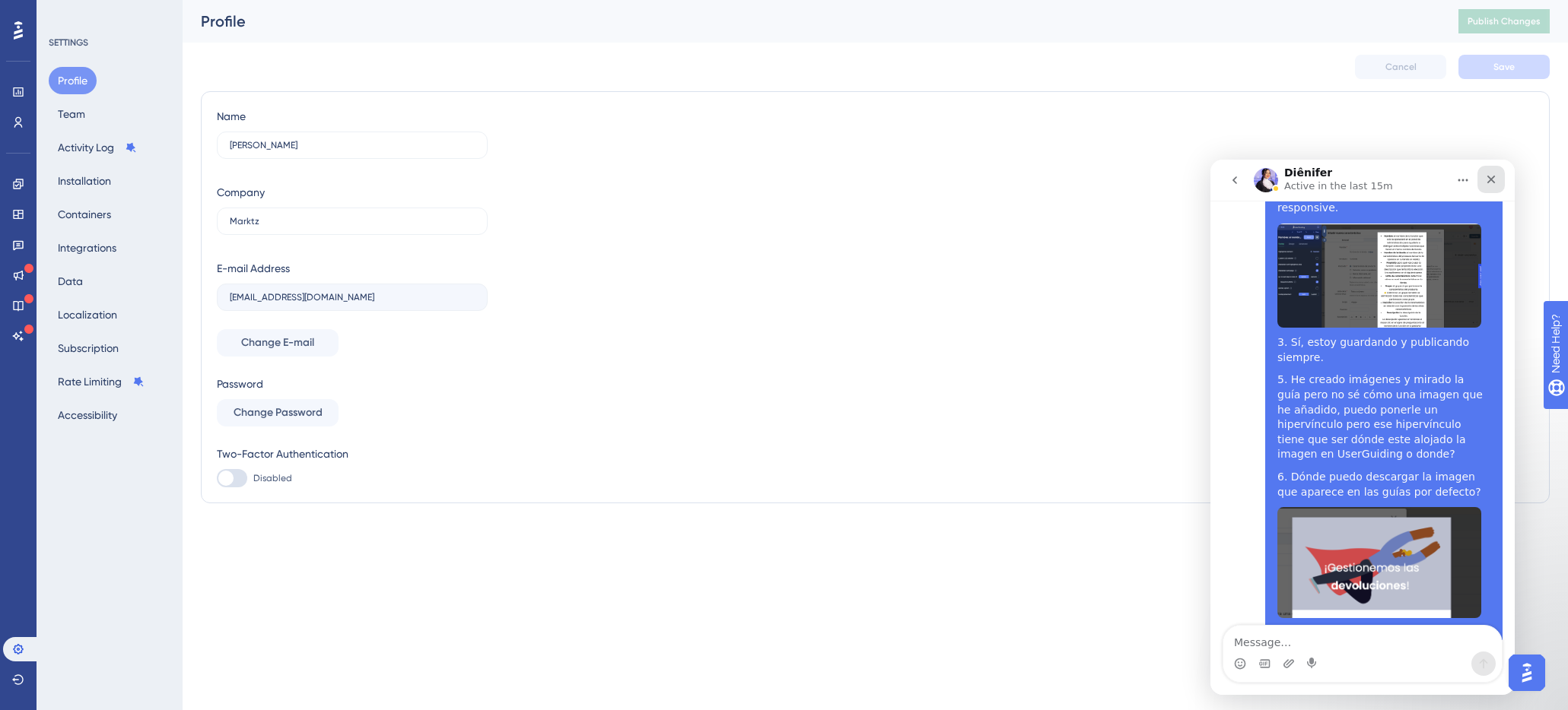
click at [1492, 175] on icon "Close" at bounding box center [1491, 179] width 12 height 12
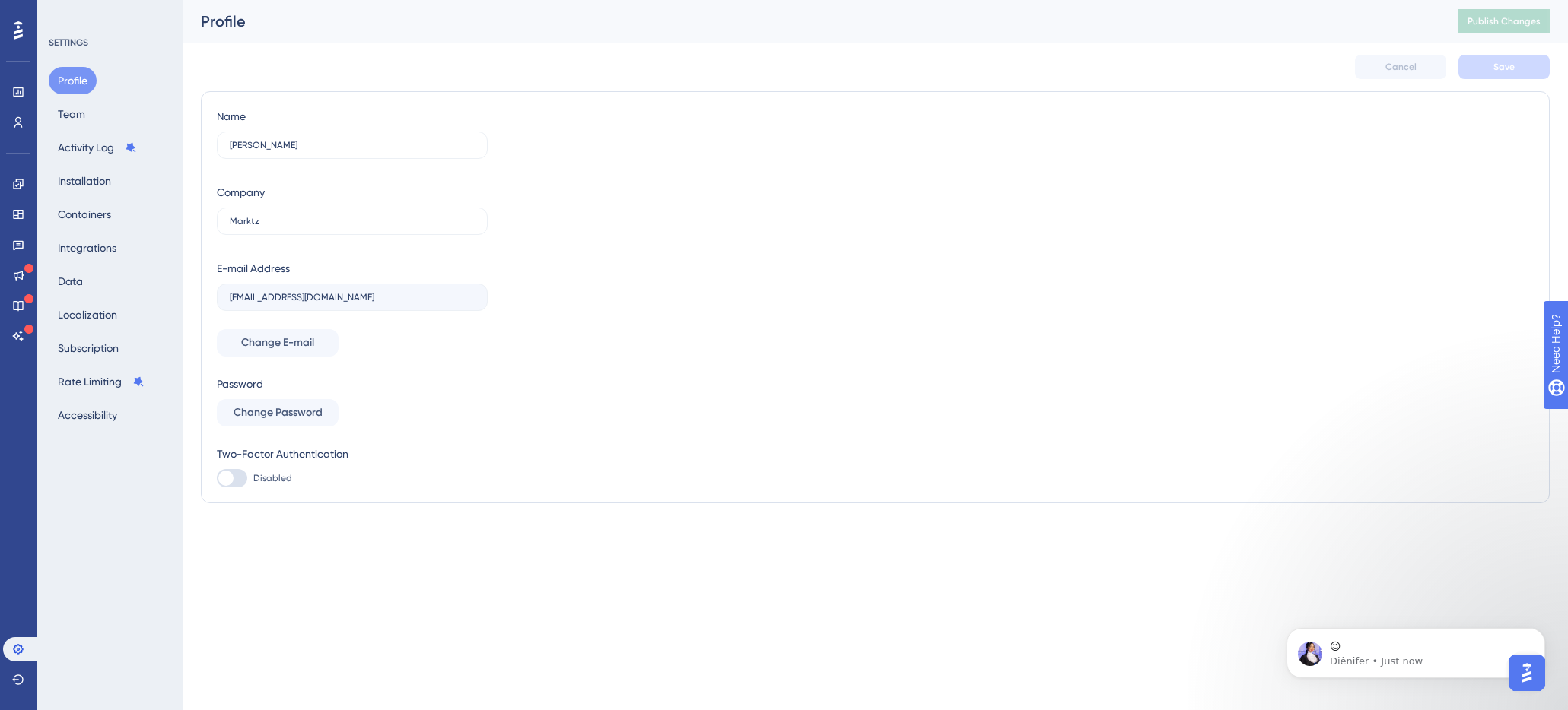
scroll to position [1569, 0]
click at [1366, 674] on div "😉 Diênifer • Just now" at bounding box center [1416, 652] width 259 height 50
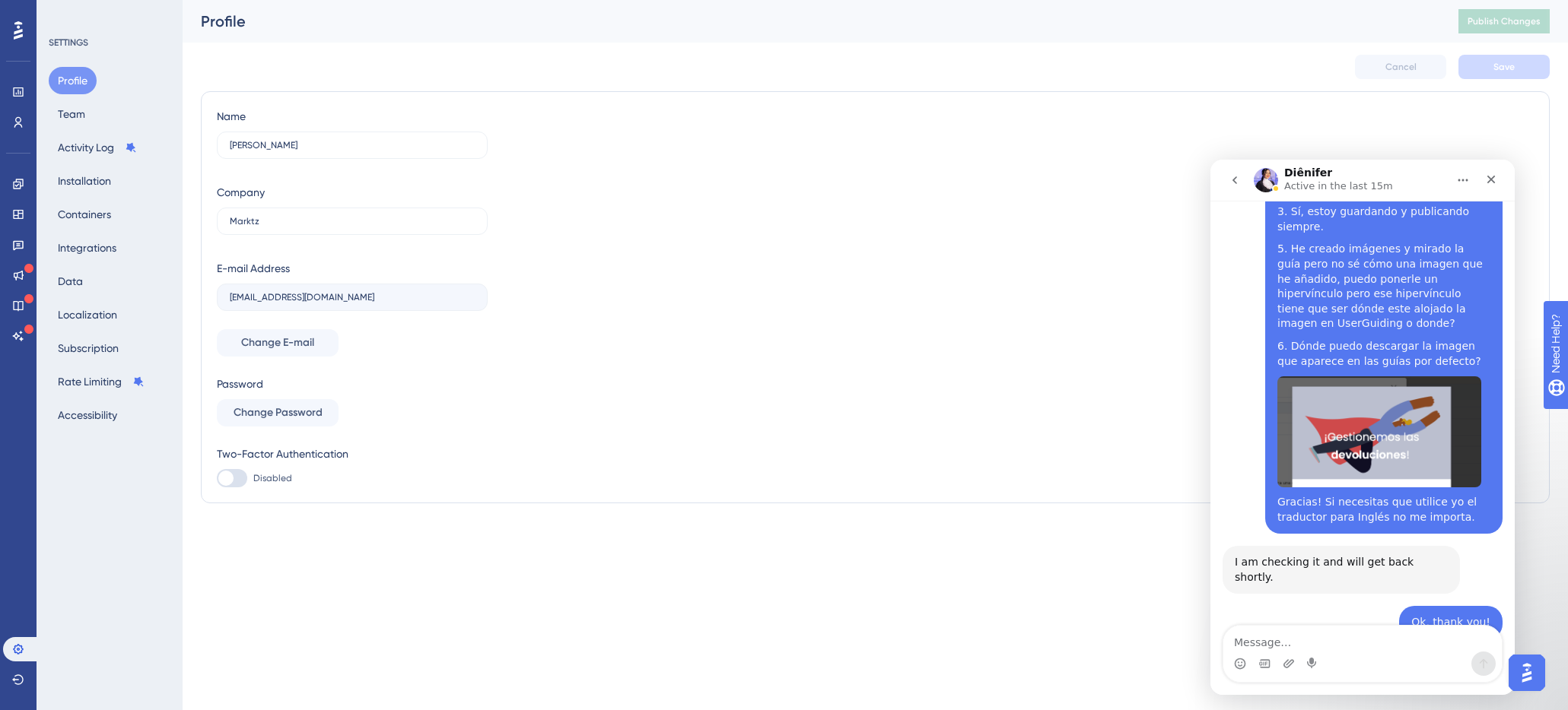
scroll to position [1595, 0]
